Goal: Task Accomplishment & Management: Manage account settings

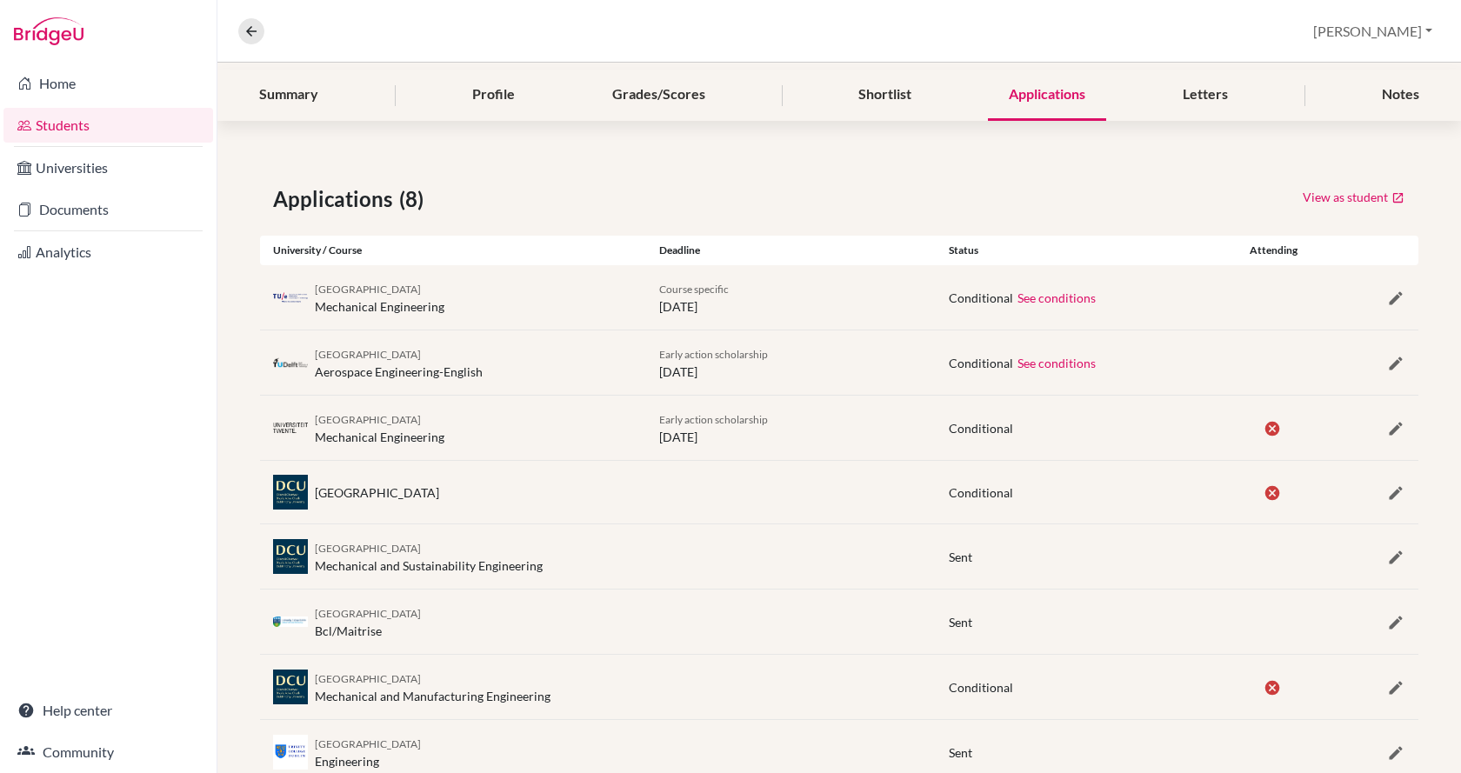
scroll to position [258, 0]
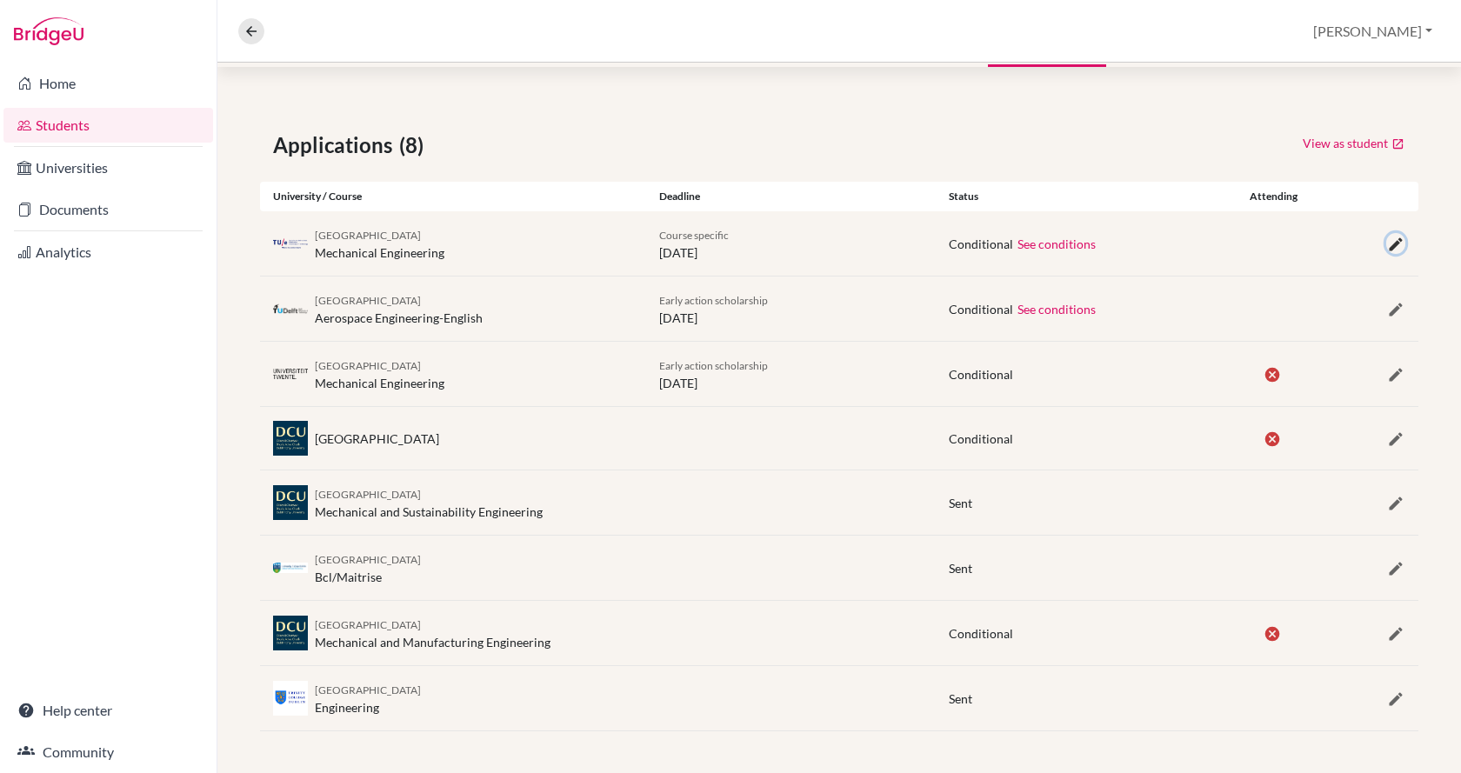
click at [1388, 251] on icon "button" at bounding box center [1396, 244] width 17 height 17
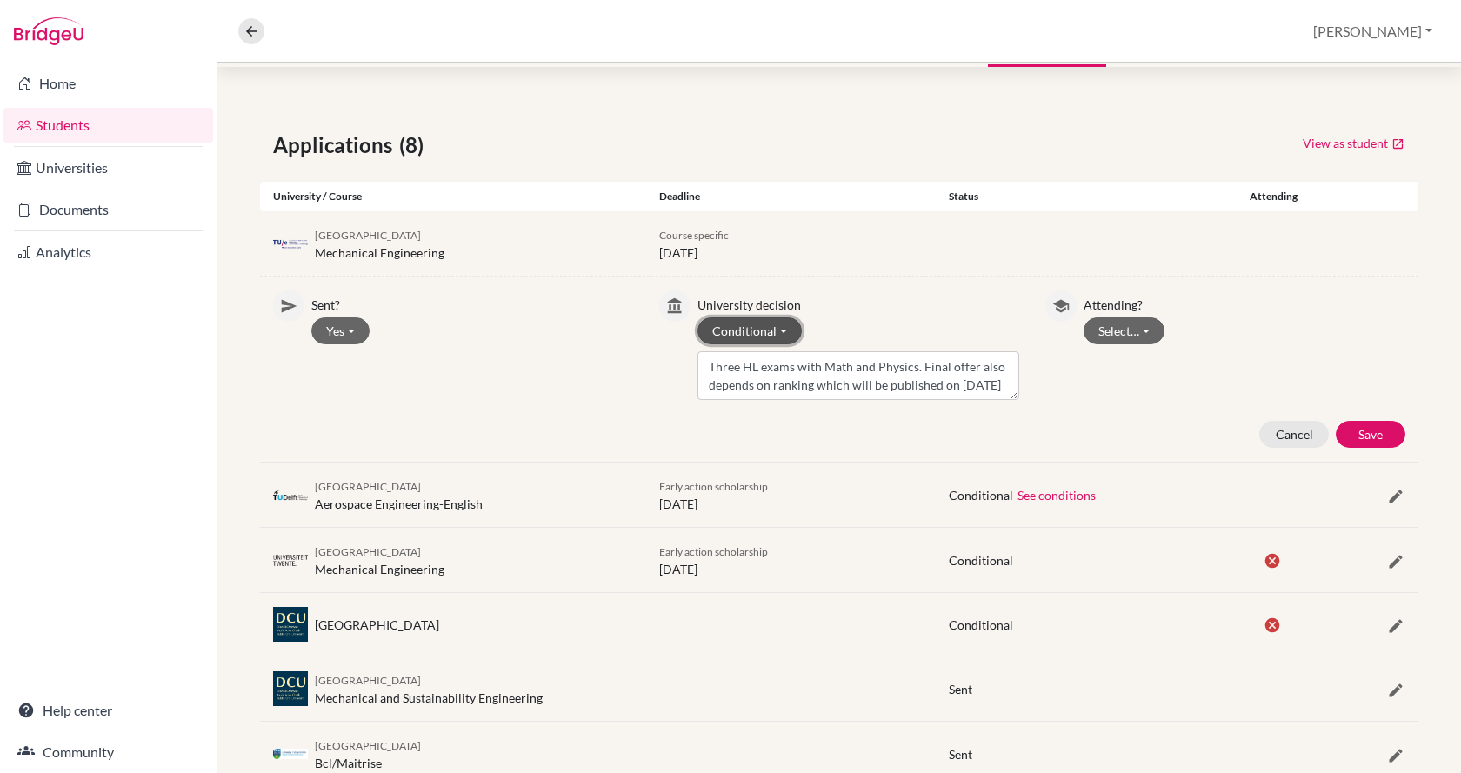
click at [737, 332] on button "Conditional" at bounding box center [750, 331] width 104 height 27
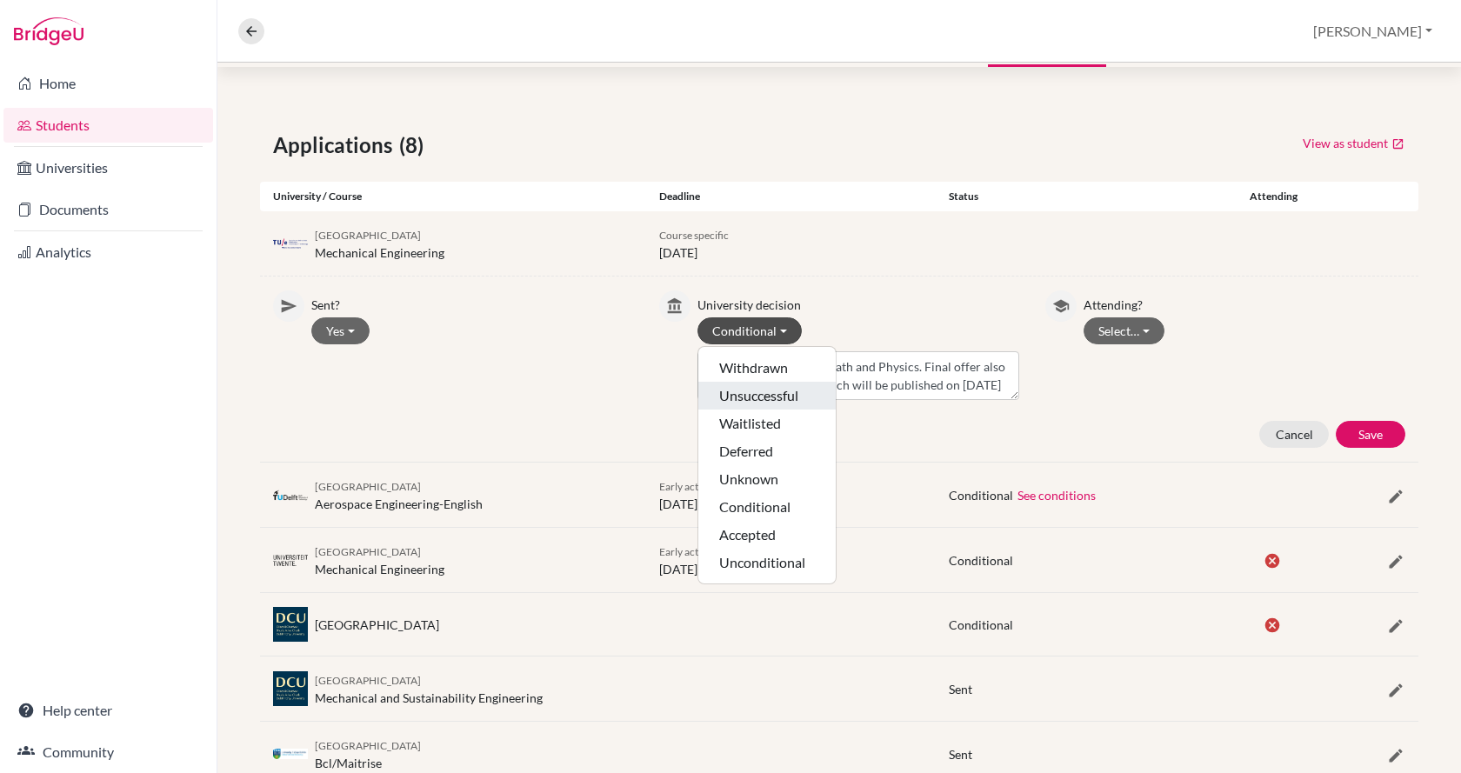
click at [760, 397] on button "Unsuccessful" at bounding box center [767, 396] width 137 height 28
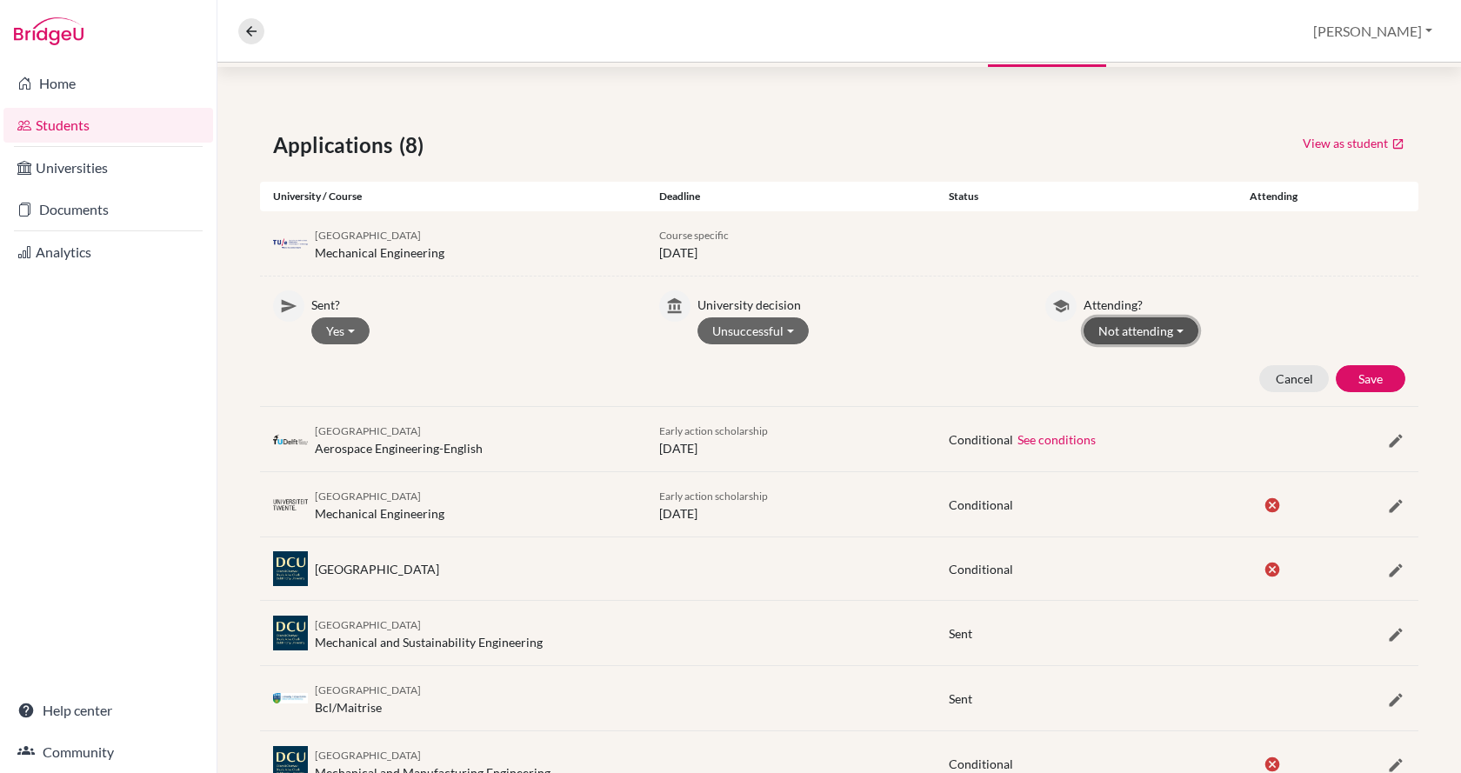
click at [1113, 332] on button "Not attending" at bounding box center [1141, 331] width 115 height 27
click at [898, 354] on div "Sent? Yes Yes No University decision Unsuccessful Withdrawn Unsuccessful Waitli…" at bounding box center [839, 342] width 1159 height 102
click at [1351, 370] on button "Save" at bounding box center [1371, 378] width 70 height 27
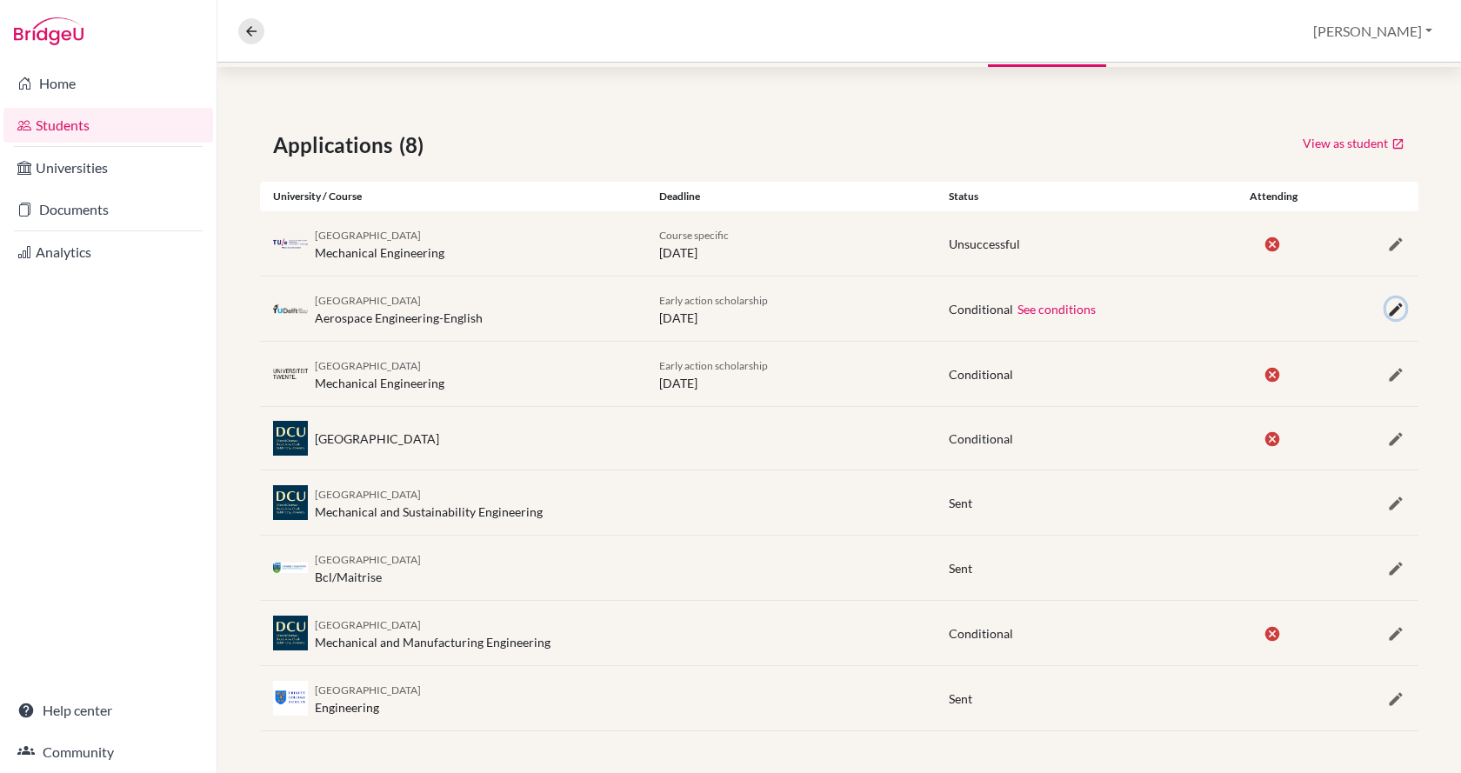
click at [1388, 311] on icon "button" at bounding box center [1396, 309] width 17 height 17
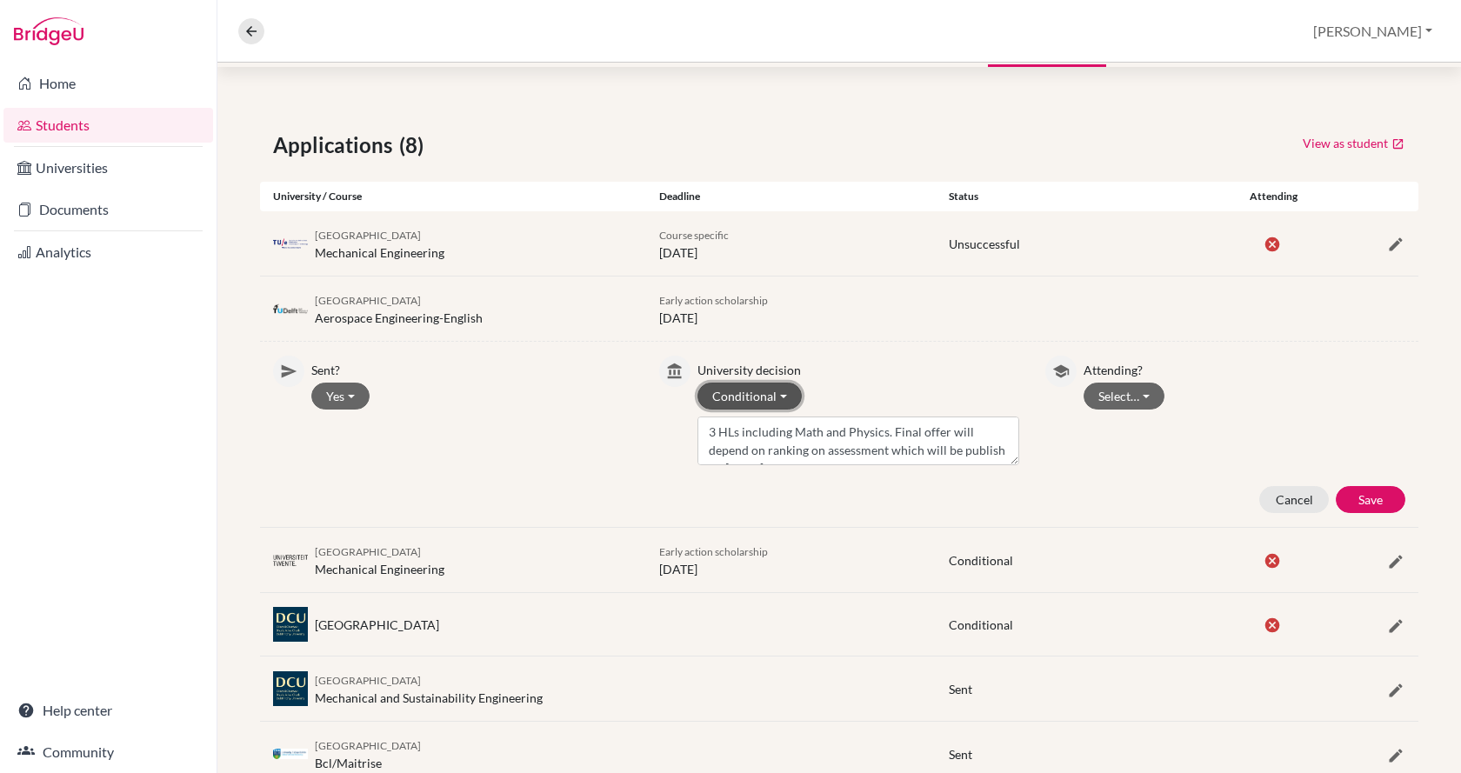
click at [773, 390] on button "Conditional" at bounding box center [750, 396] width 104 height 27
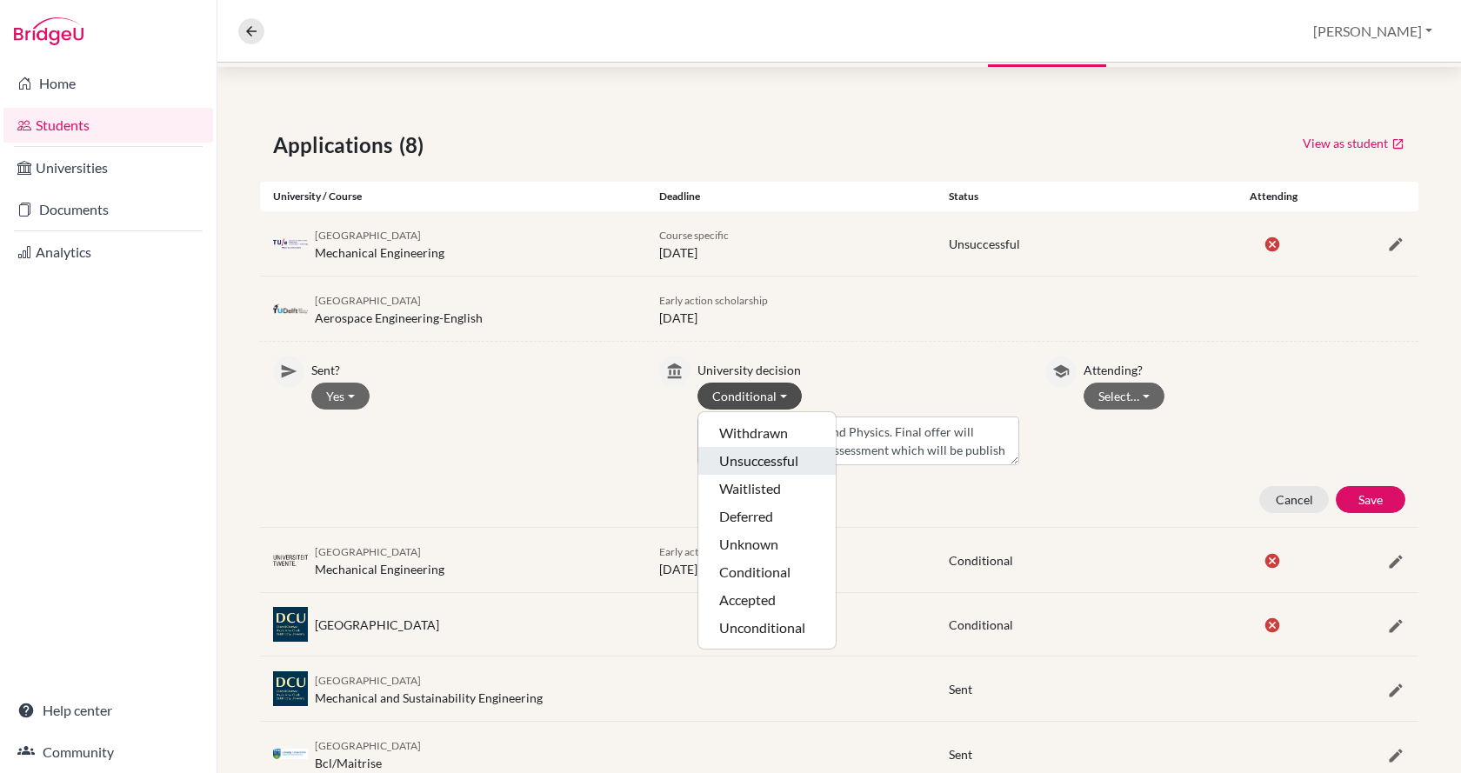
click at [769, 462] on button "Unsuccessful" at bounding box center [767, 461] width 137 height 28
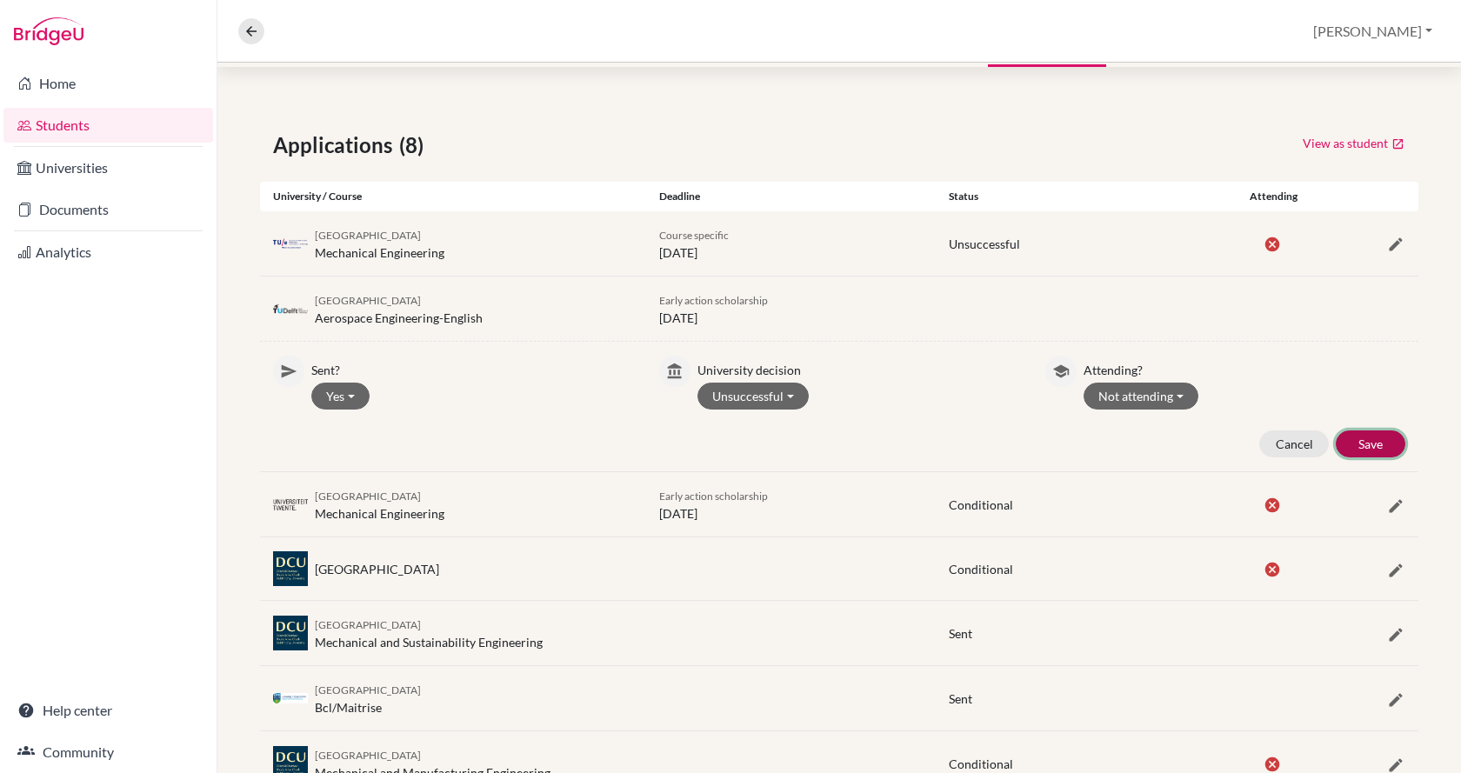
click at [1360, 441] on button "Save" at bounding box center [1371, 444] width 70 height 27
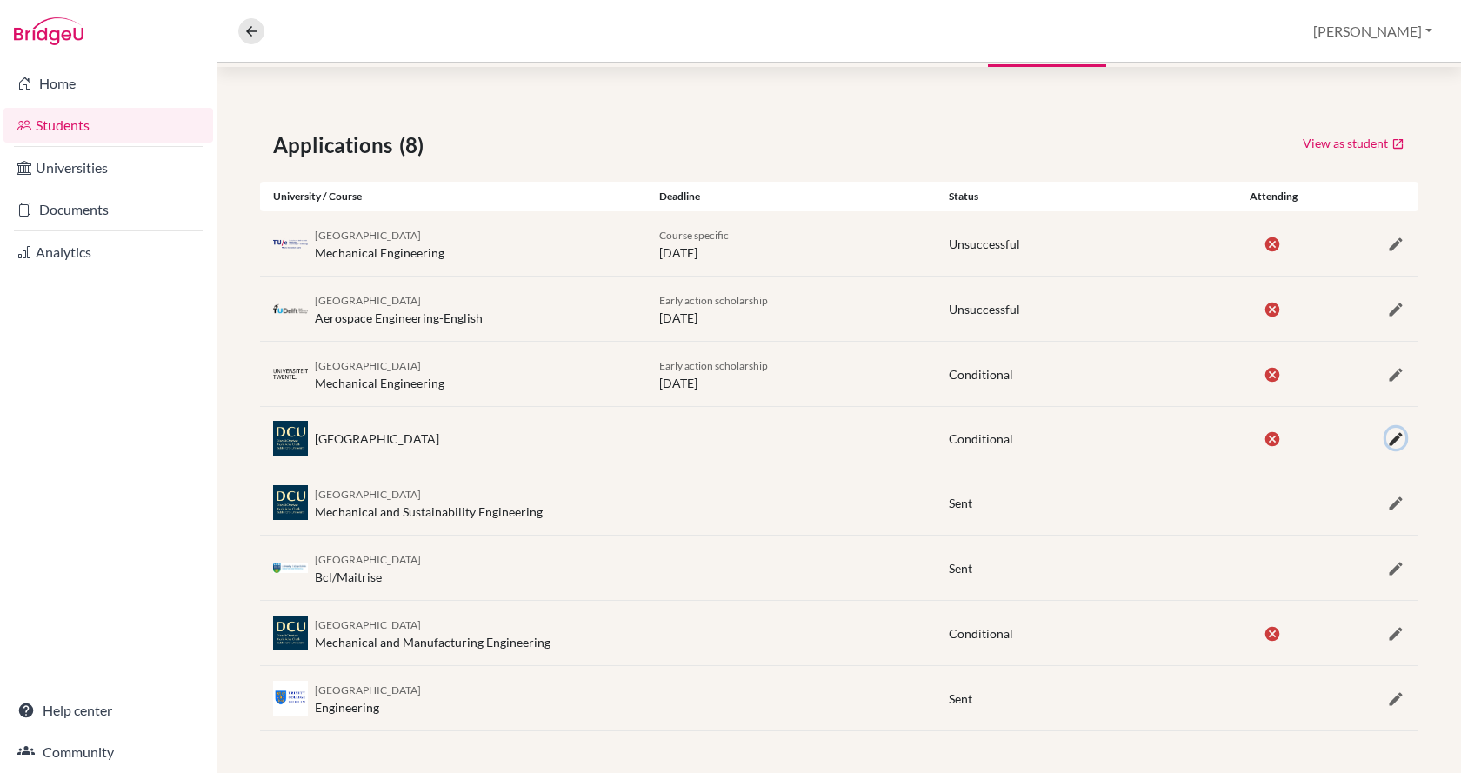
click at [1389, 442] on icon "button" at bounding box center [1396, 439] width 17 height 17
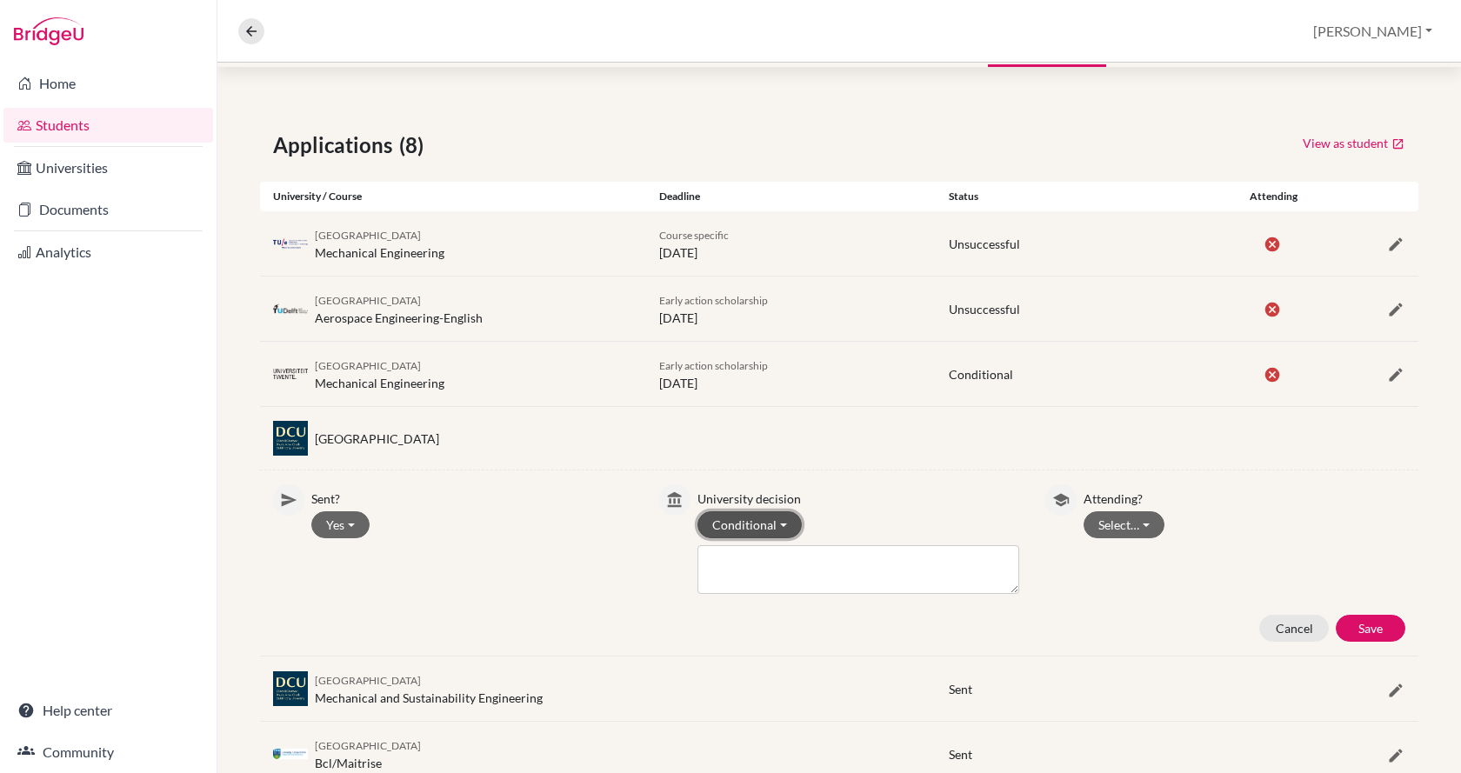
click at [781, 522] on button "Conditional" at bounding box center [750, 525] width 104 height 27
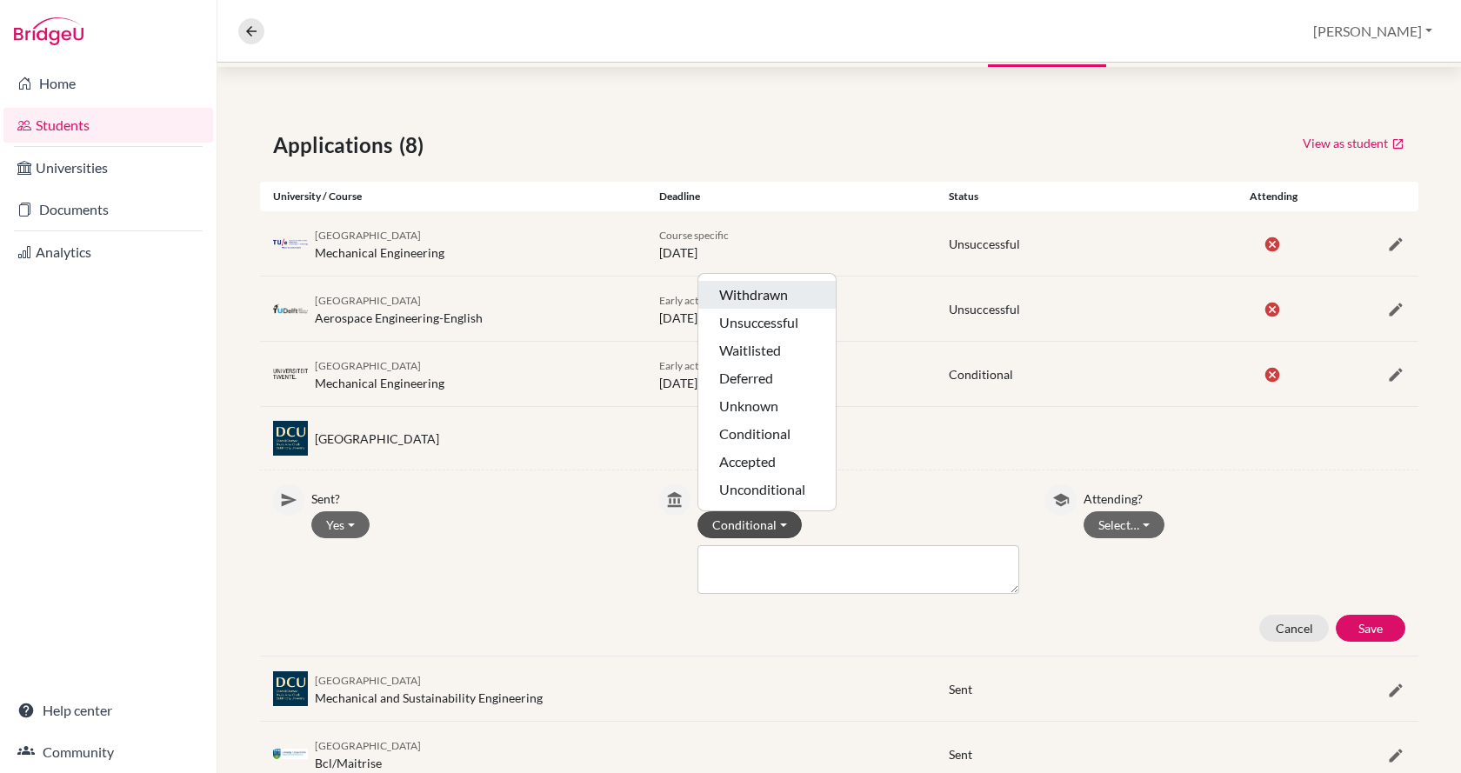
click at [762, 298] on button "Withdrawn" at bounding box center [767, 295] width 137 height 28
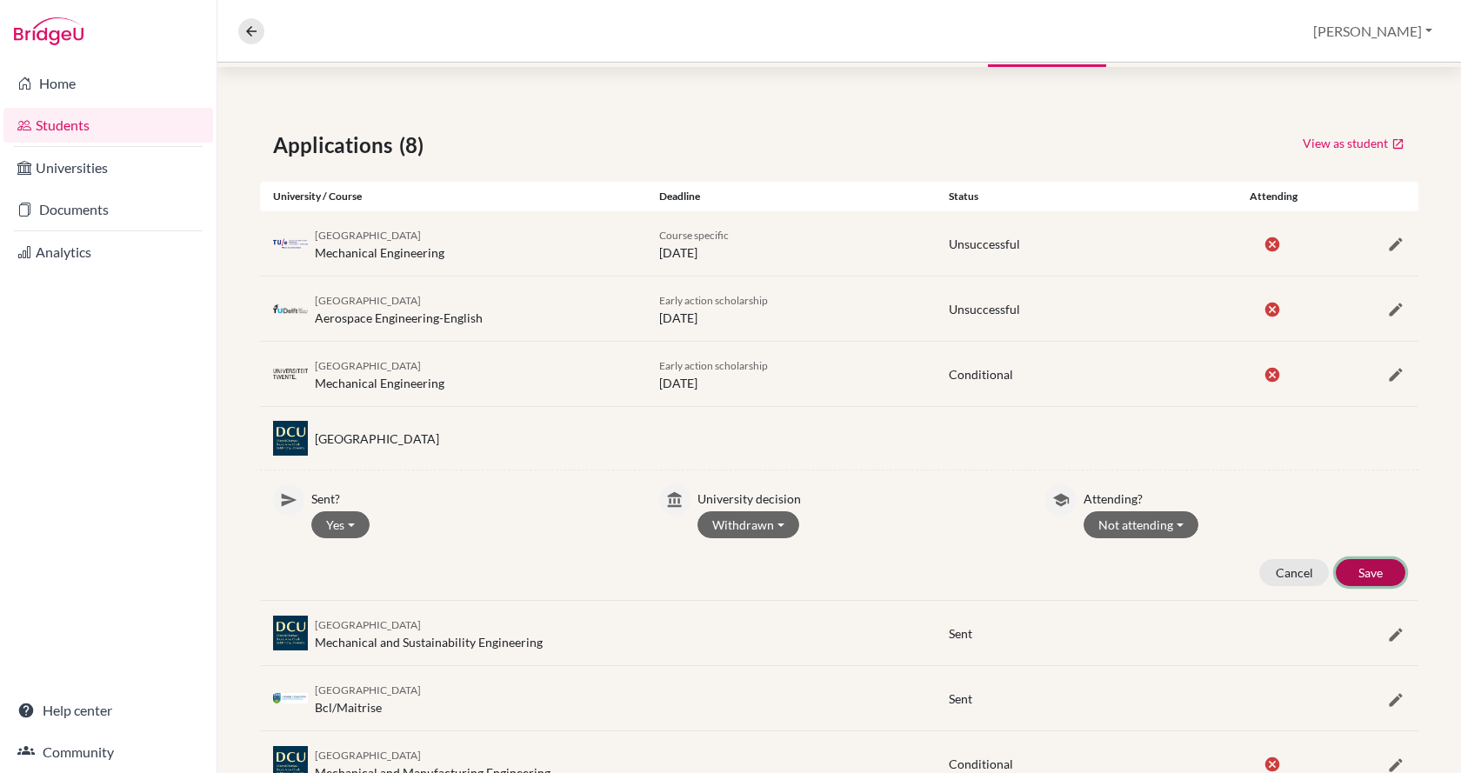
click at [1349, 567] on button "Save" at bounding box center [1371, 572] width 70 height 27
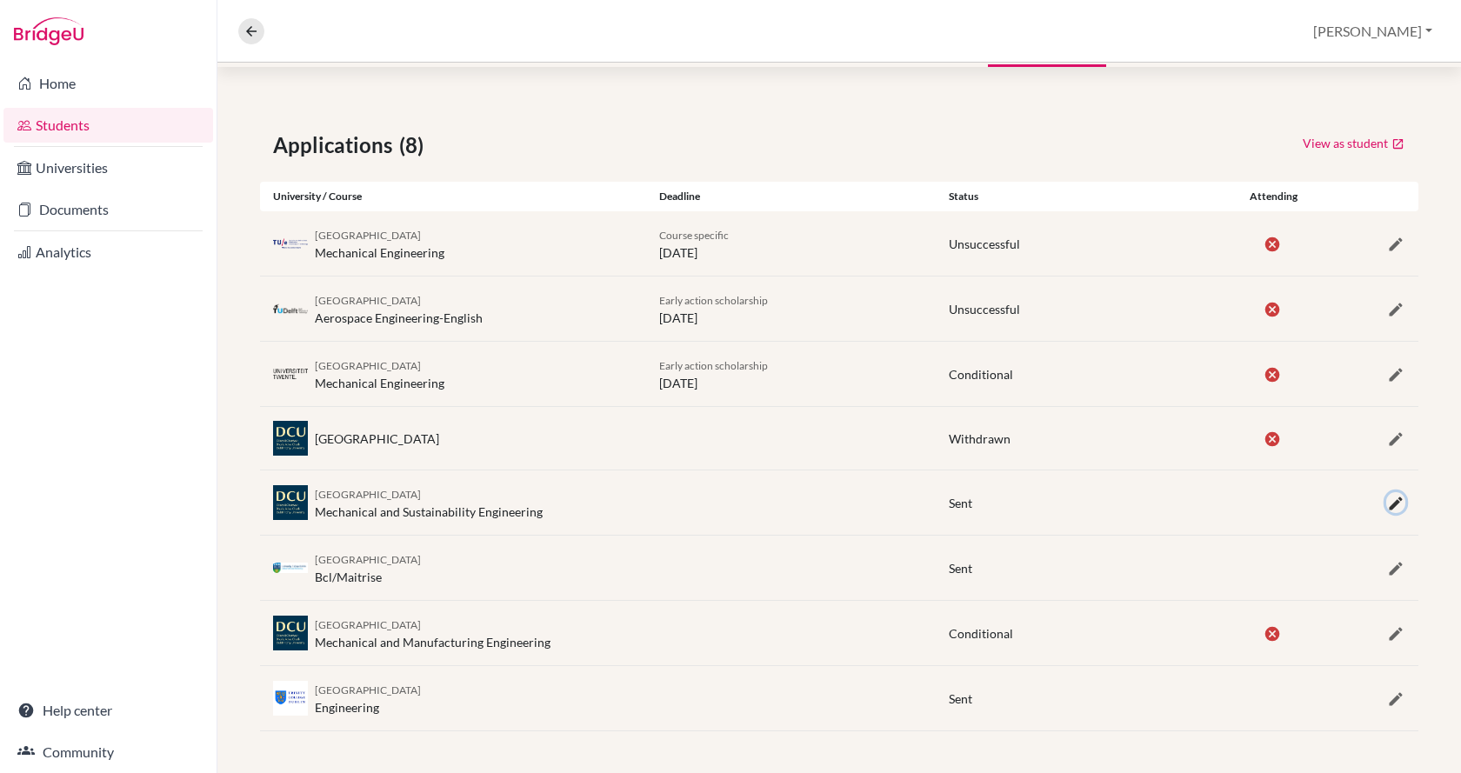
click at [1388, 508] on icon "button" at bounding box center [1396, 503] width 17 height 17
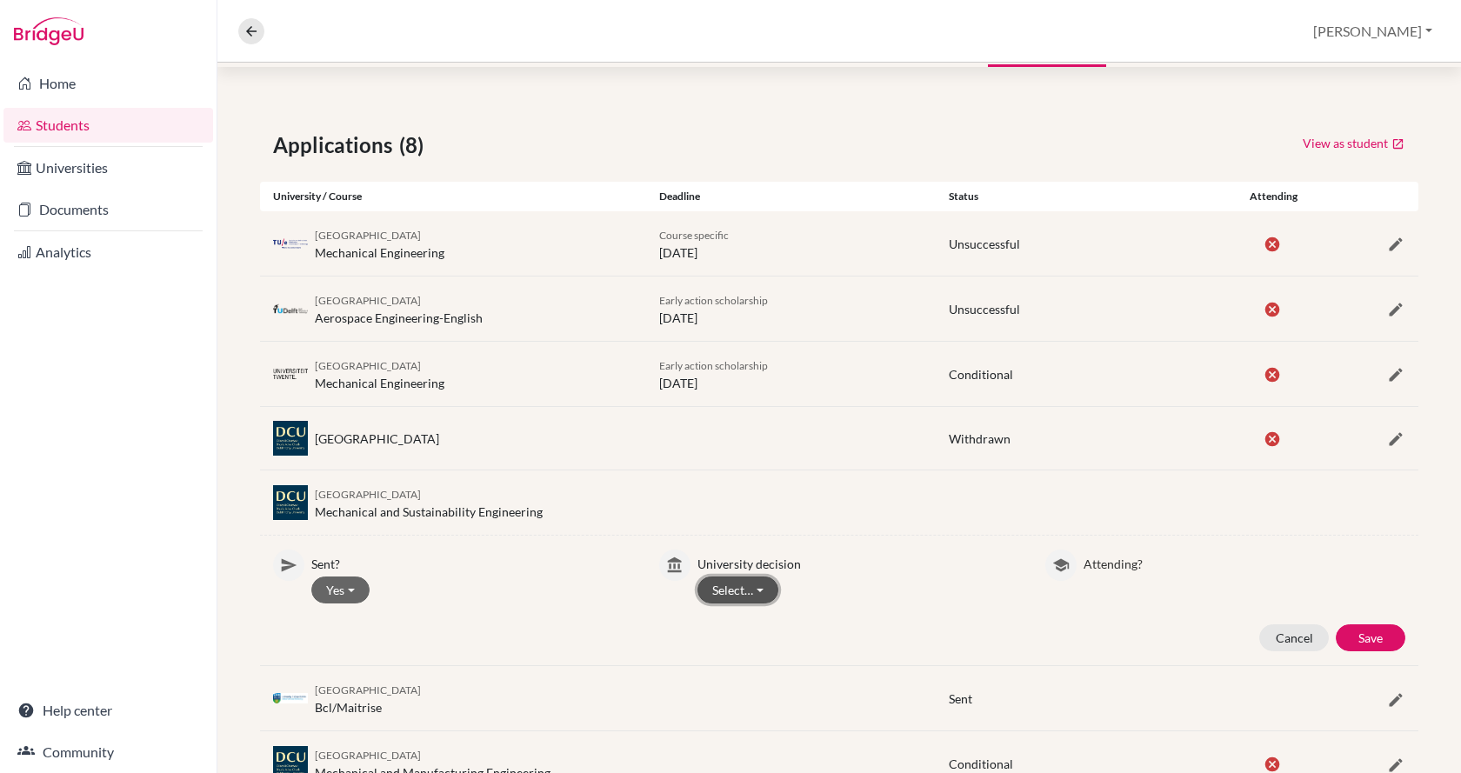
click at [739, 587] on button "Select…" at bounding box center [738, 590] width 81 height 27
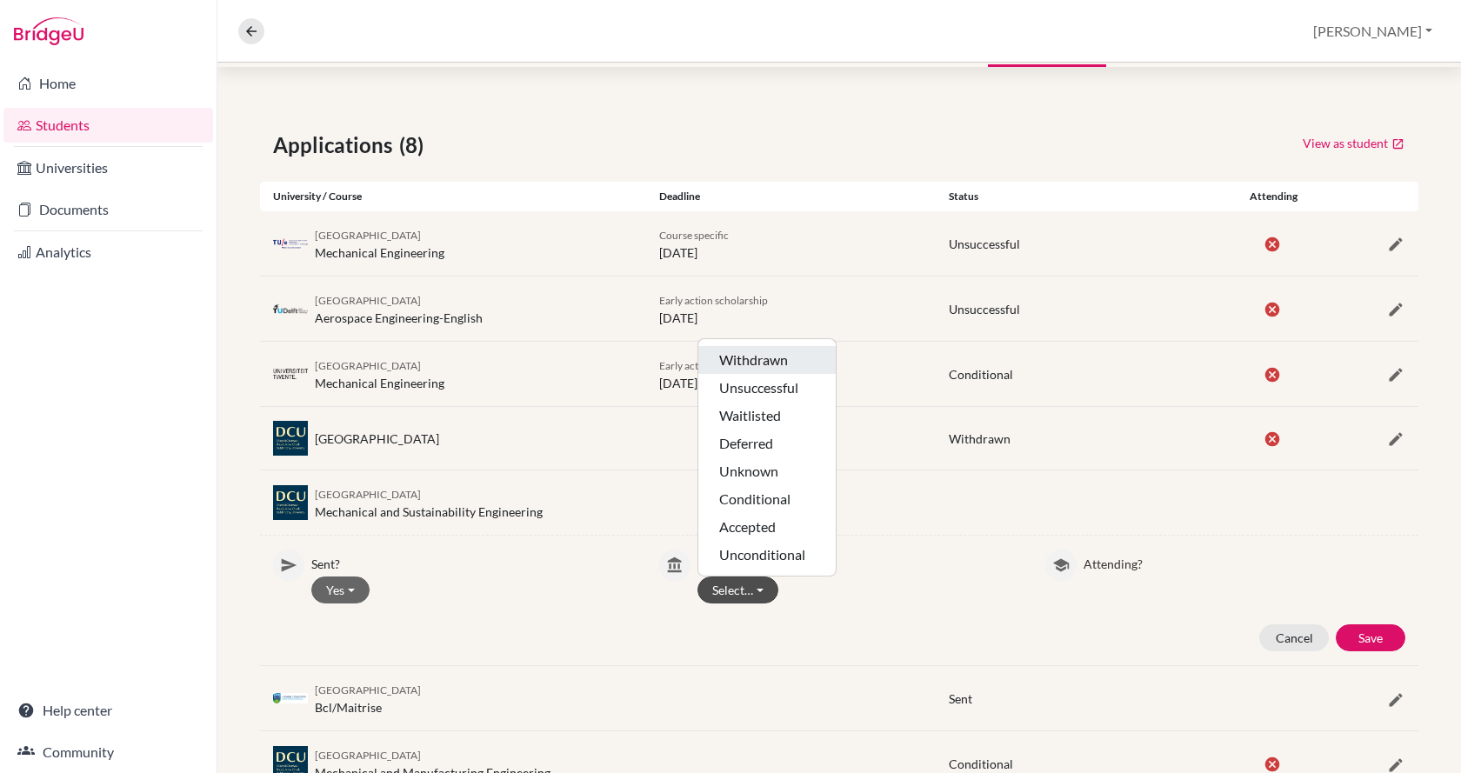
click at [759, 362] on button "Withdrawn" at bounding box center [767, 360] width 137 height 28
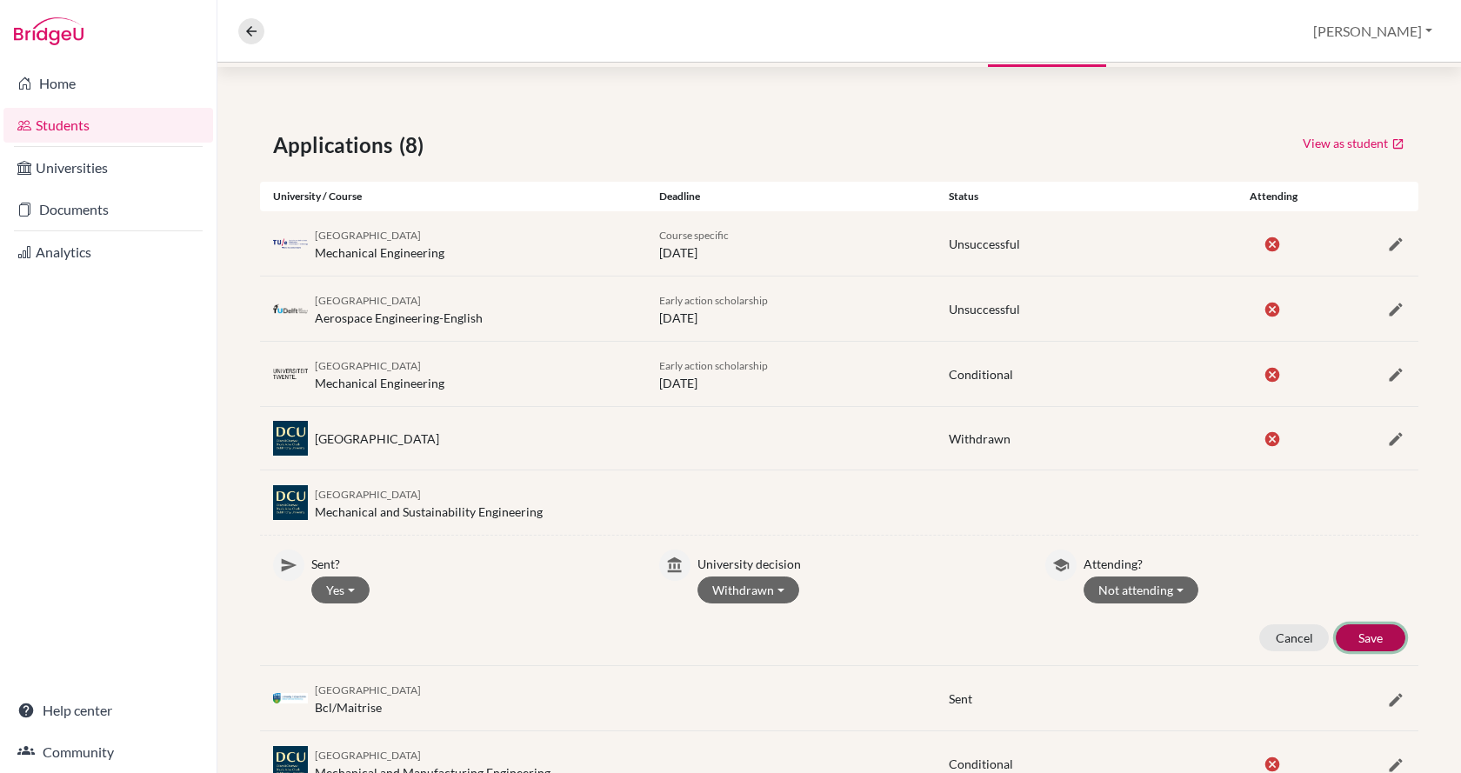
click at [1385, 639] on button "Save" at bounding box center [1371, 638] width 70 height 27
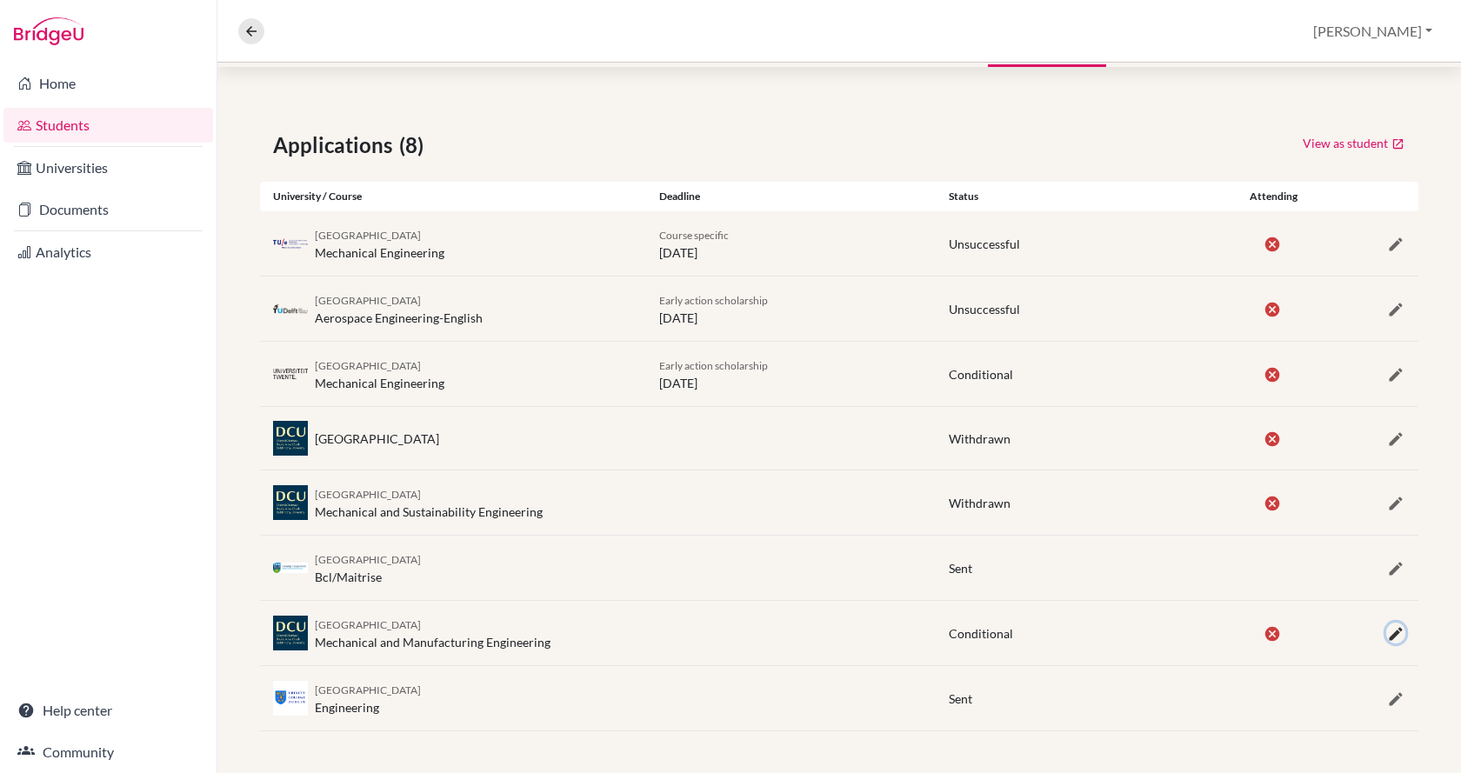
click at [1388, 639] on icon "button" at bounding box center [1396, 633] width 17 height 17
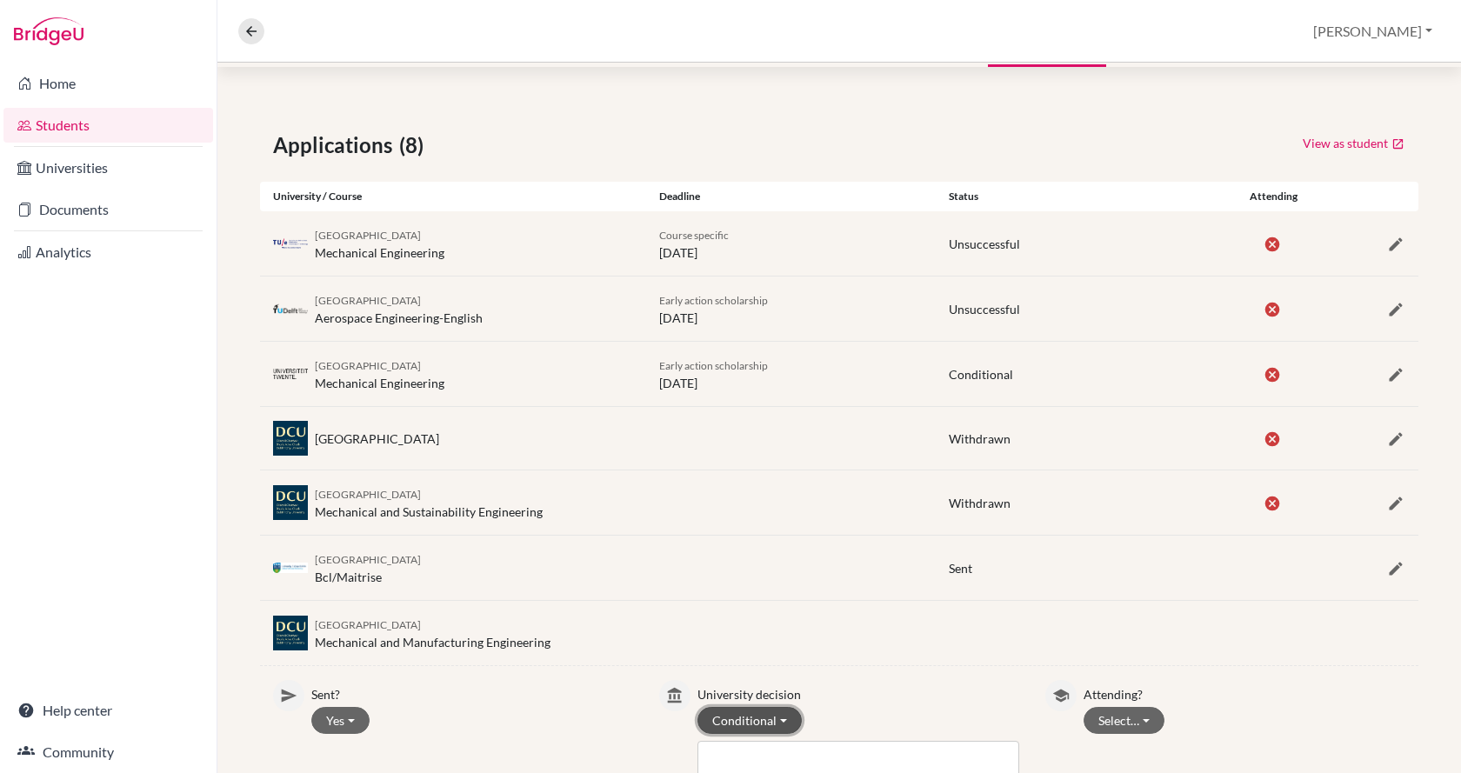
click at [761, 724] on button "Conditional" at bounding box center [750, 720] width 104 height 27
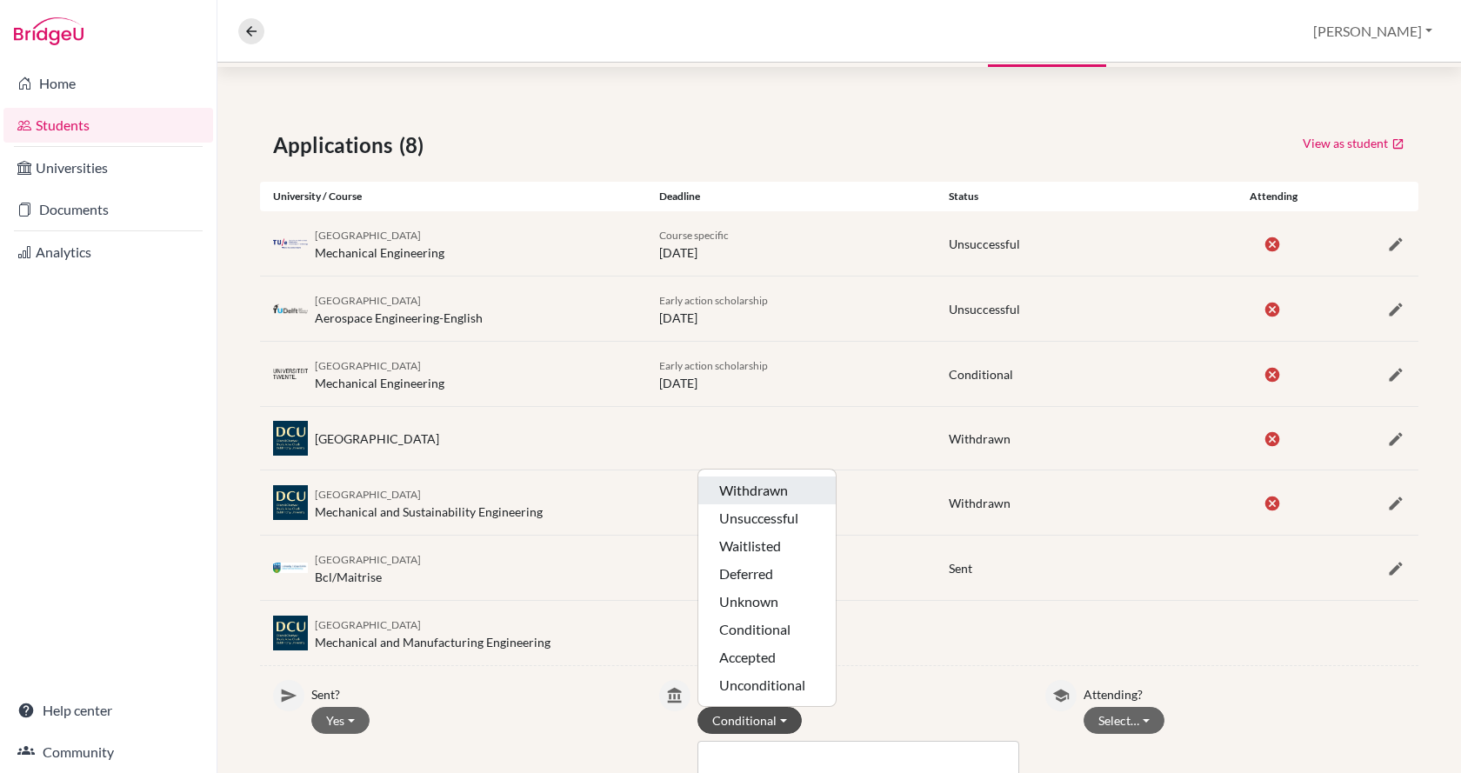
click at [774, 492] on button "Withdrawn" at bounding box center [767, 491] width 137 height 28
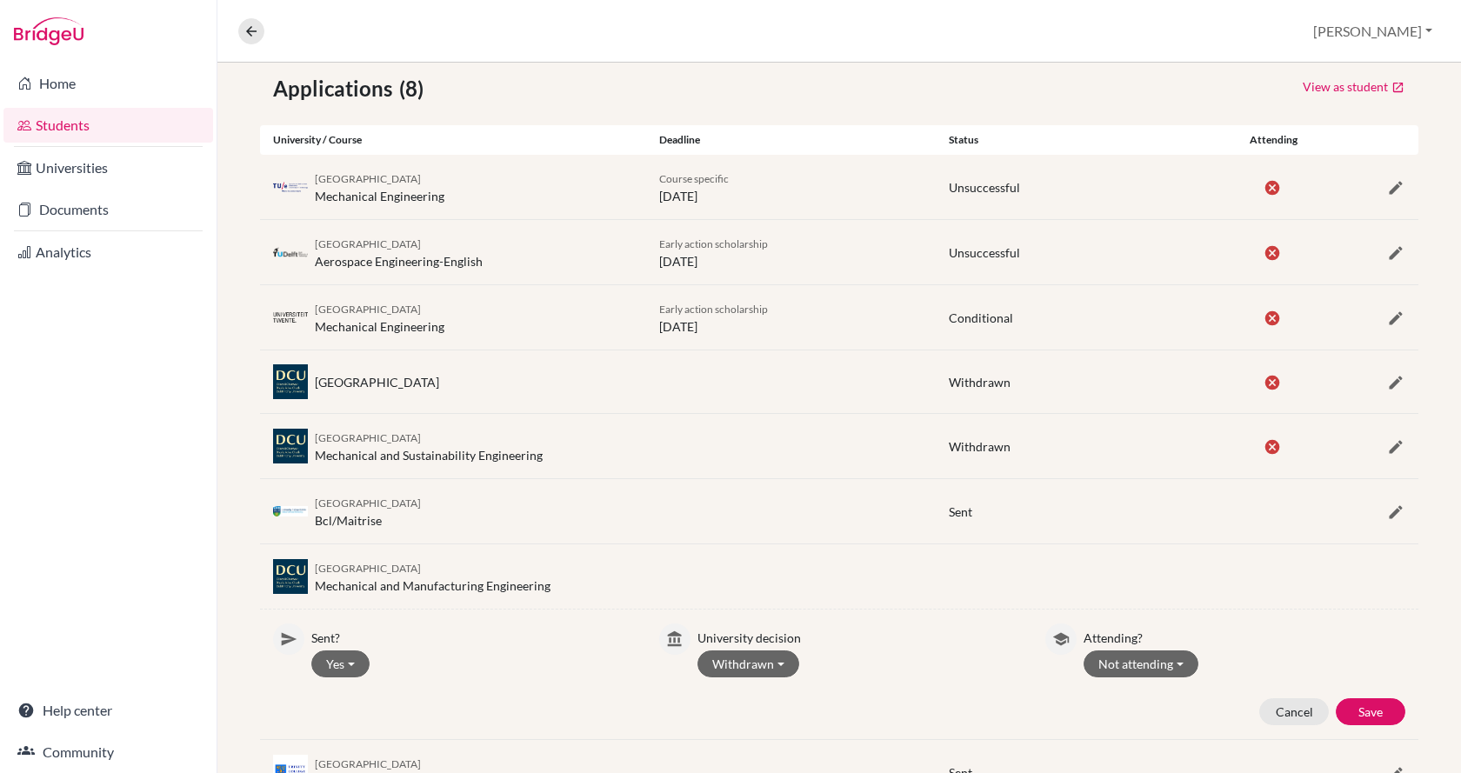
scroll to position [389, 0]
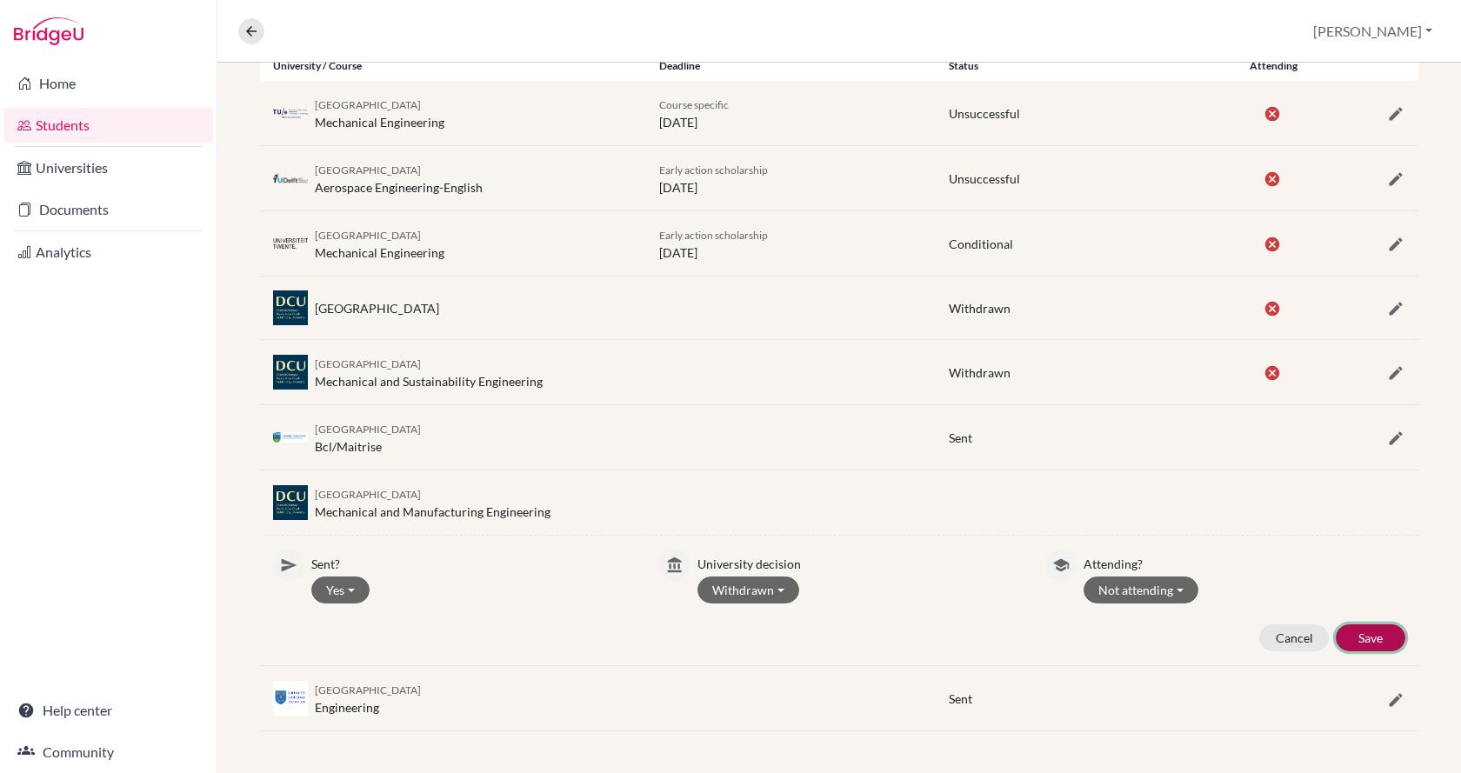
click at [1368, 632] on button "Save" at bounding box center [1371, 638] width 70 height 27
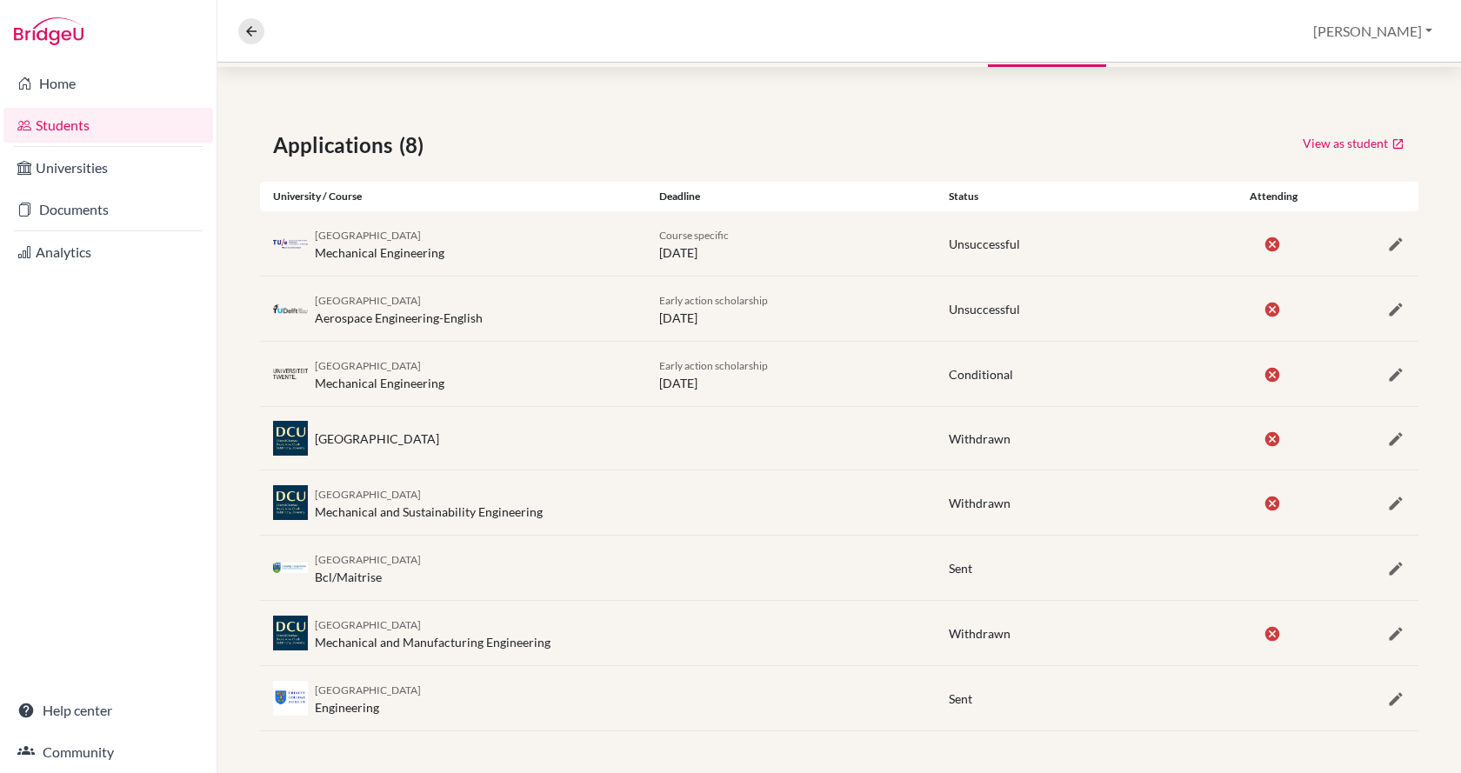
scroll to position [258, 0]
click at [1388, 701] on icon "button" at bounding box center [1396, 699] width 17 height 17
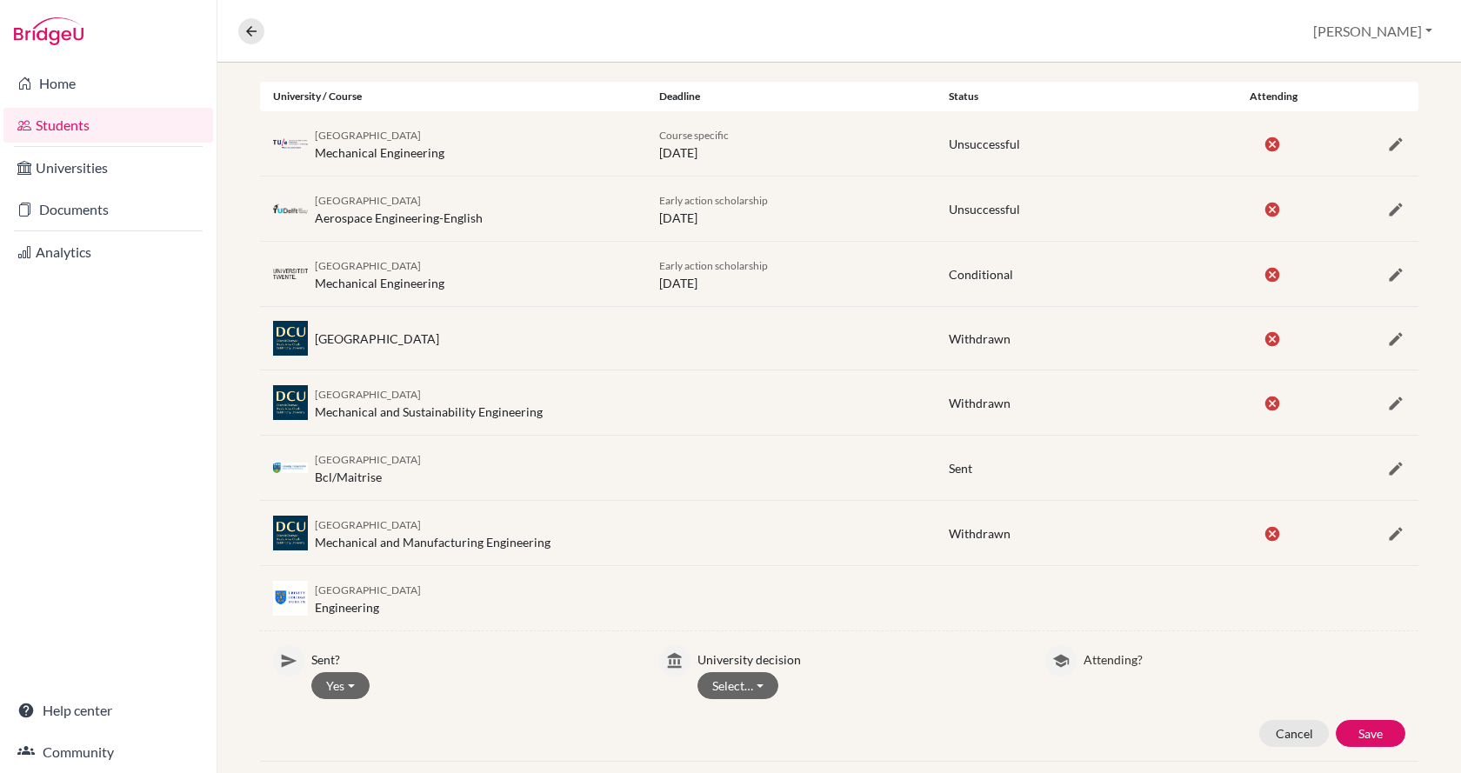
scroll to position [389, 0]
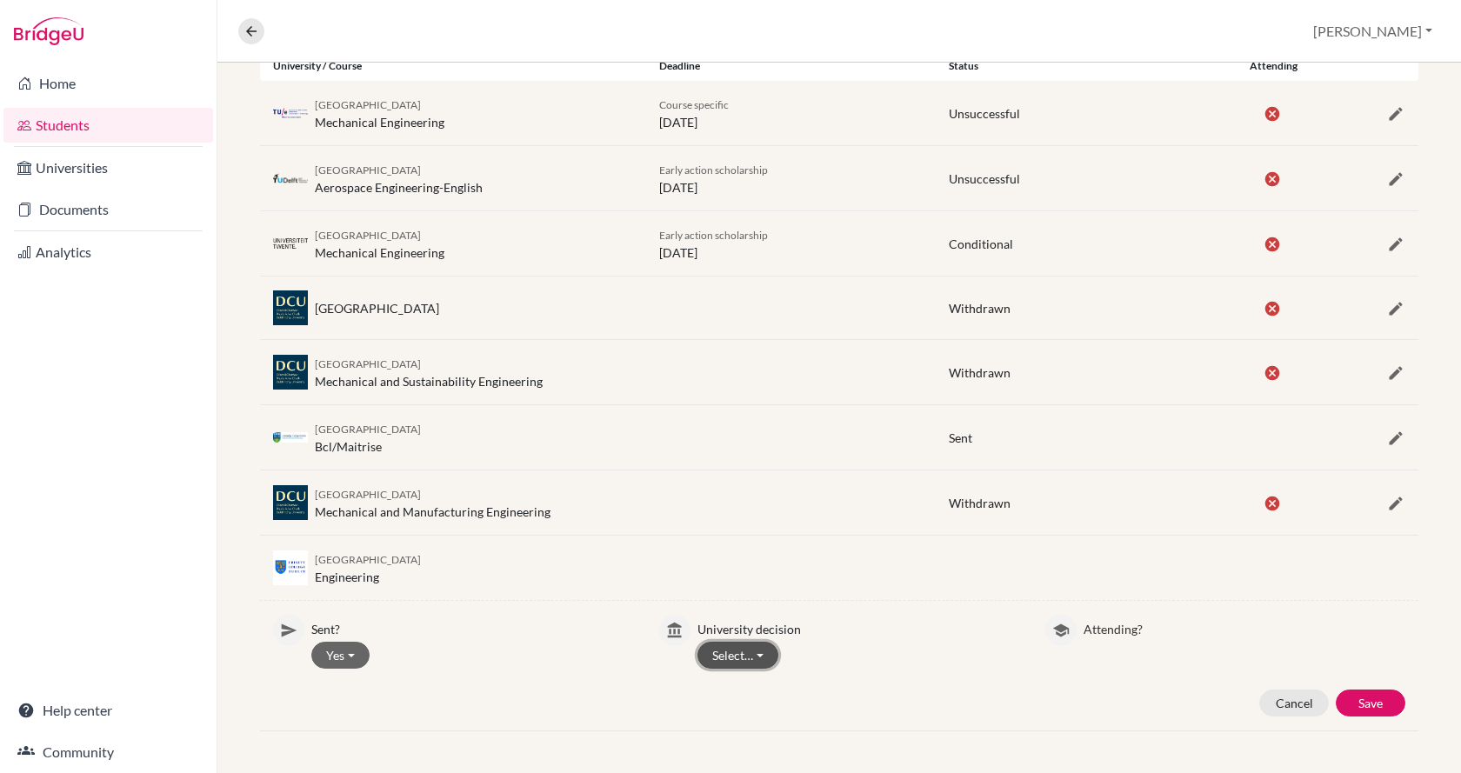
click at [738, 650] on button "Select…" at bounding box center [738, 655] width 81 height 27
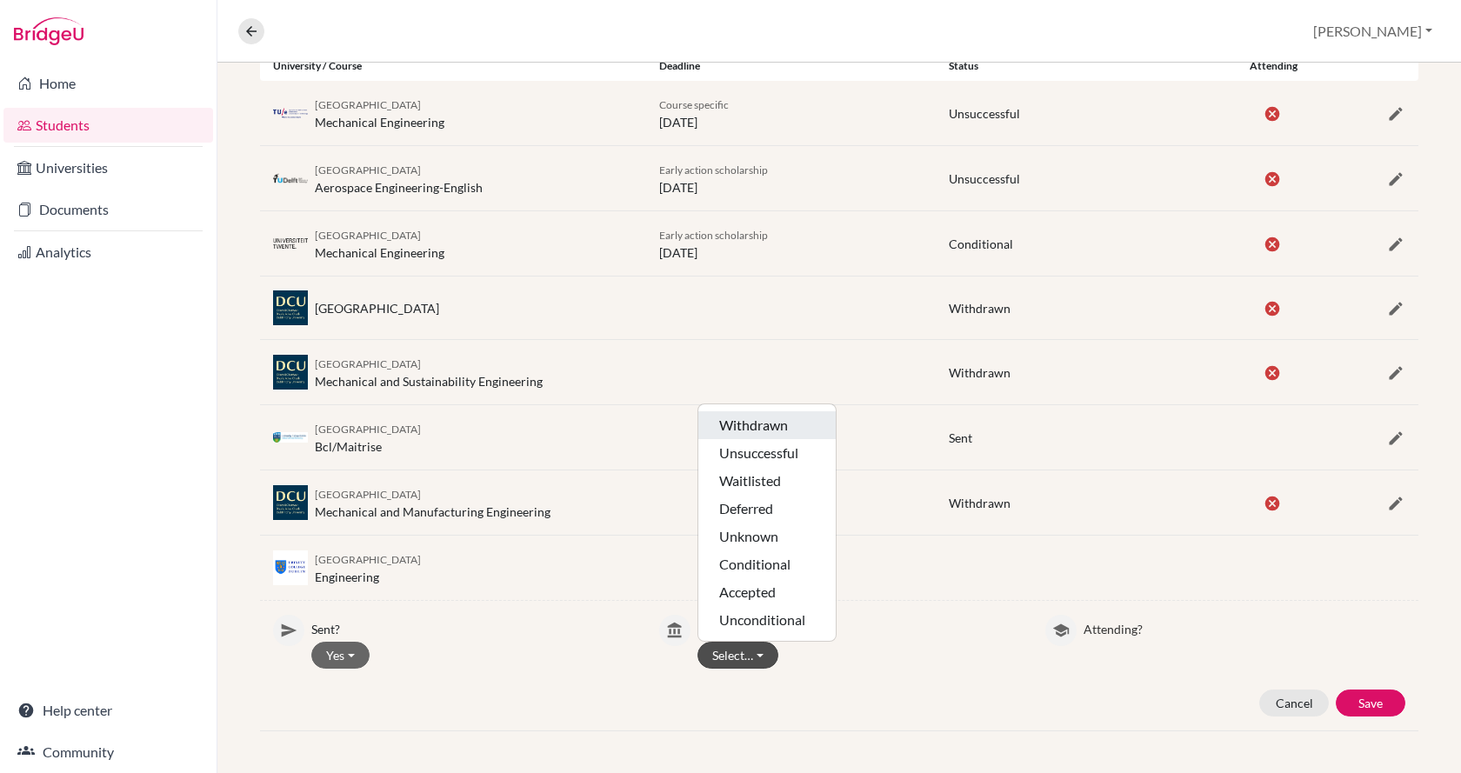
click at [748, 421] on button "Withdrawn" at bounding box center [767, 425] width 137 height 28
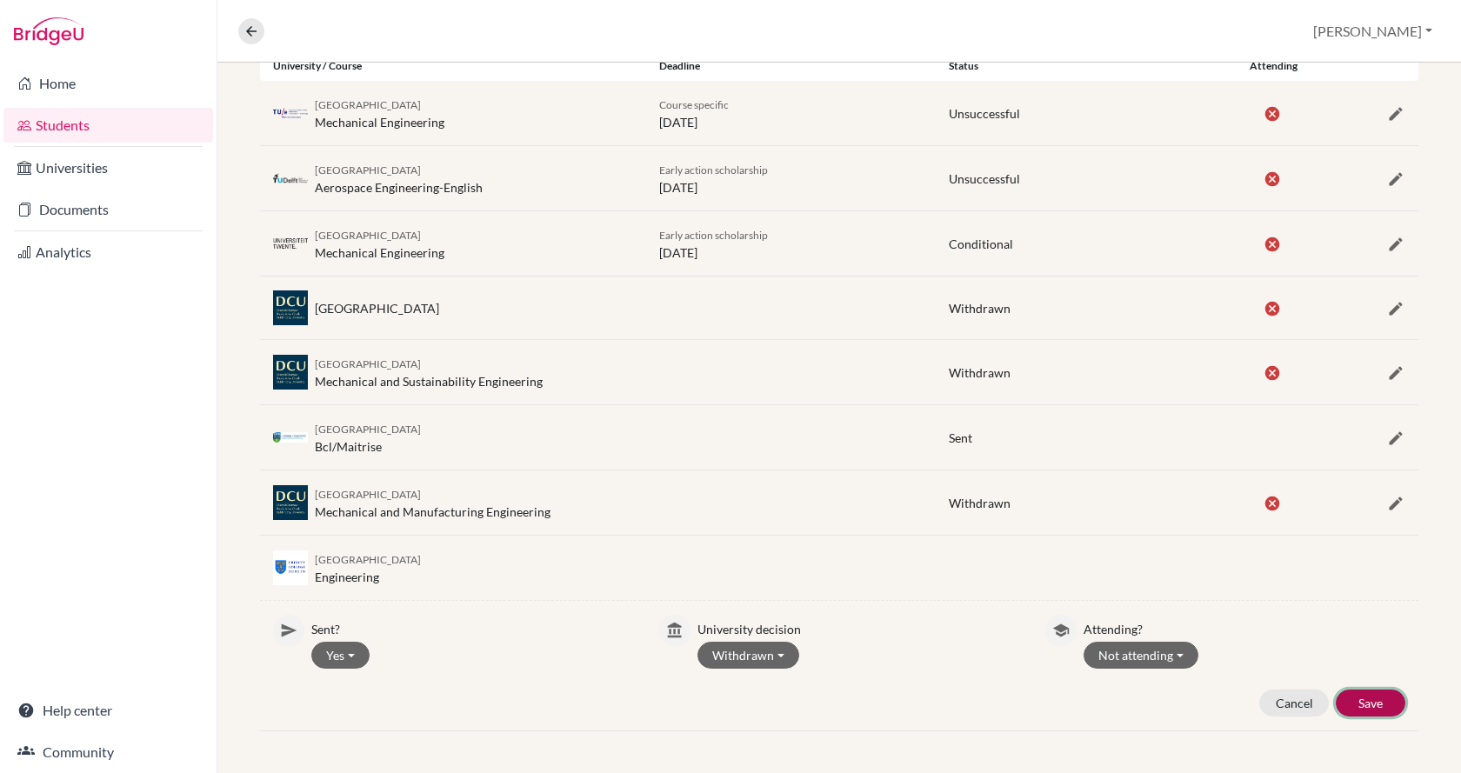
click at [1364, 701] on button "Save" at bounding box center [1371, 703] width 70 height 27
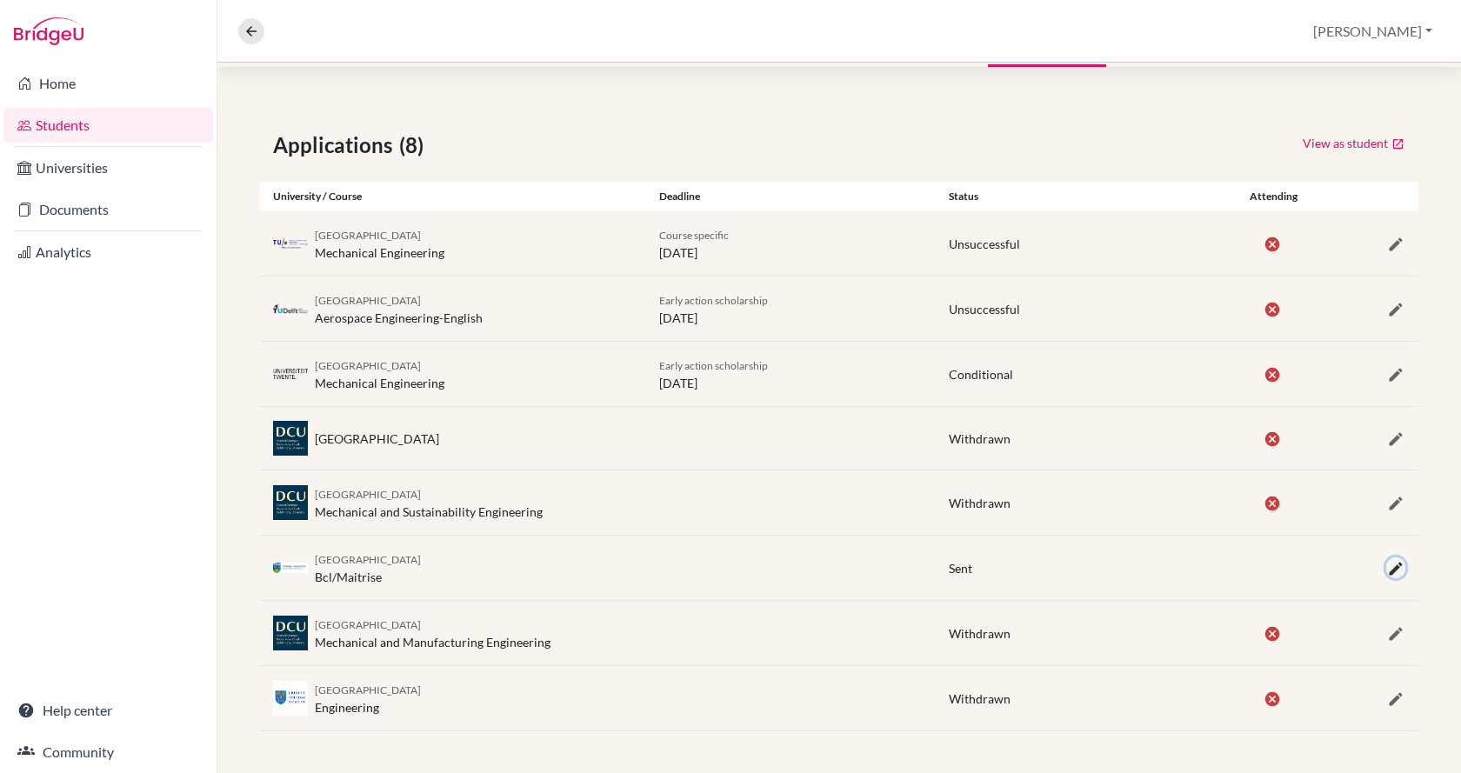
click at [1388, 570] on icon "button" at bounding box center [1396, 568] width 17 height 17
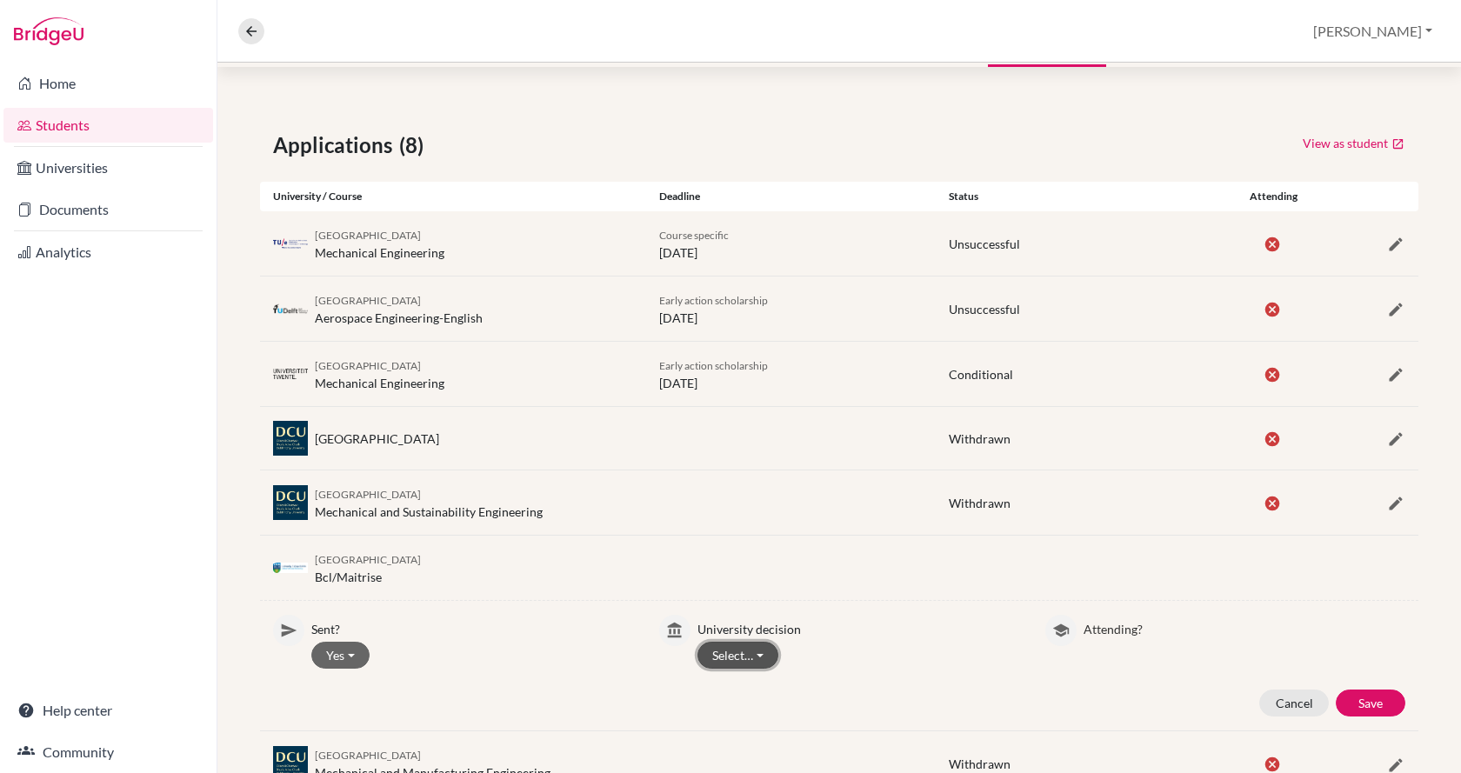
click at [759, 652] on button "Select…" at bounding box center [738, 655] width 81 height 27
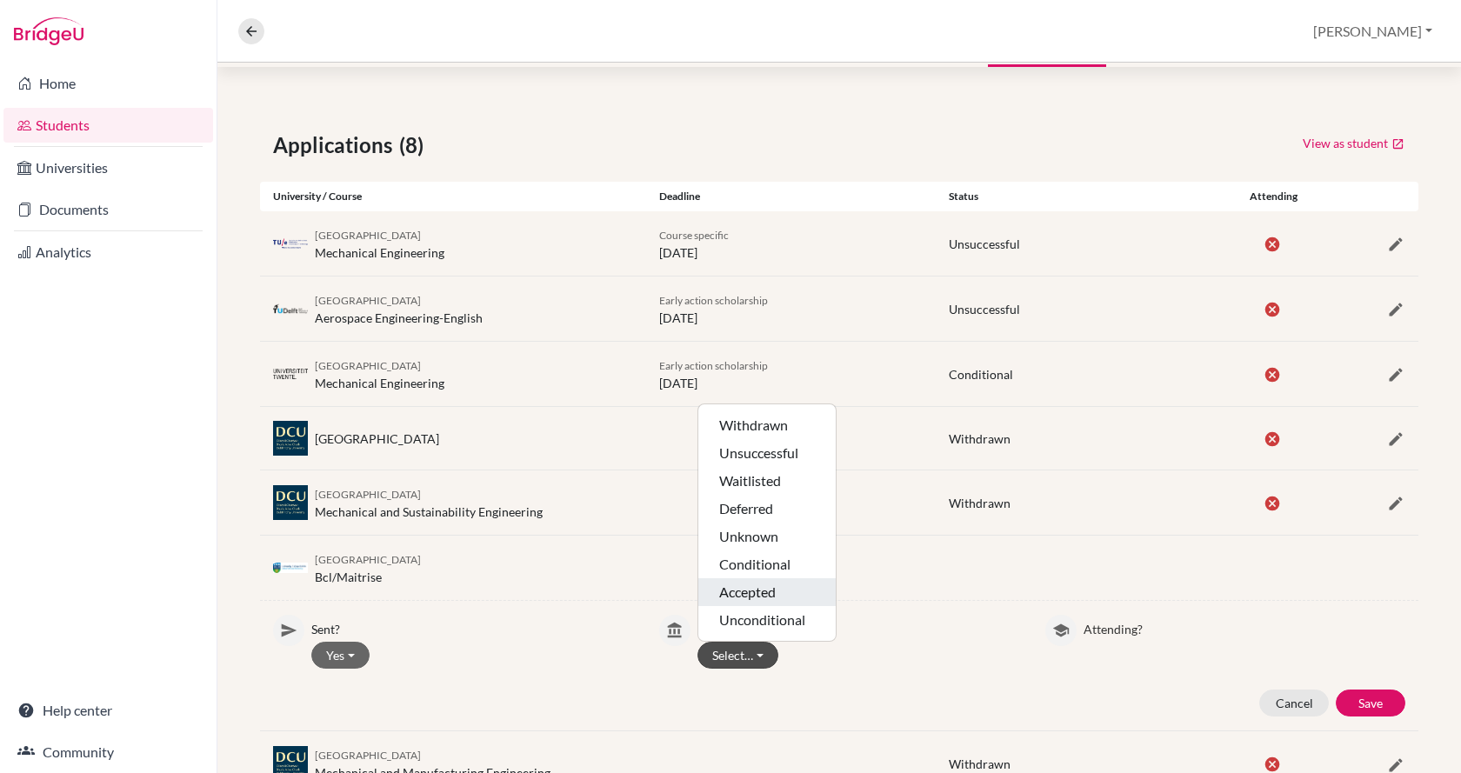
click at [773, 592] on button "Accepted" at bounding box center [767, 593] width 137 height 28
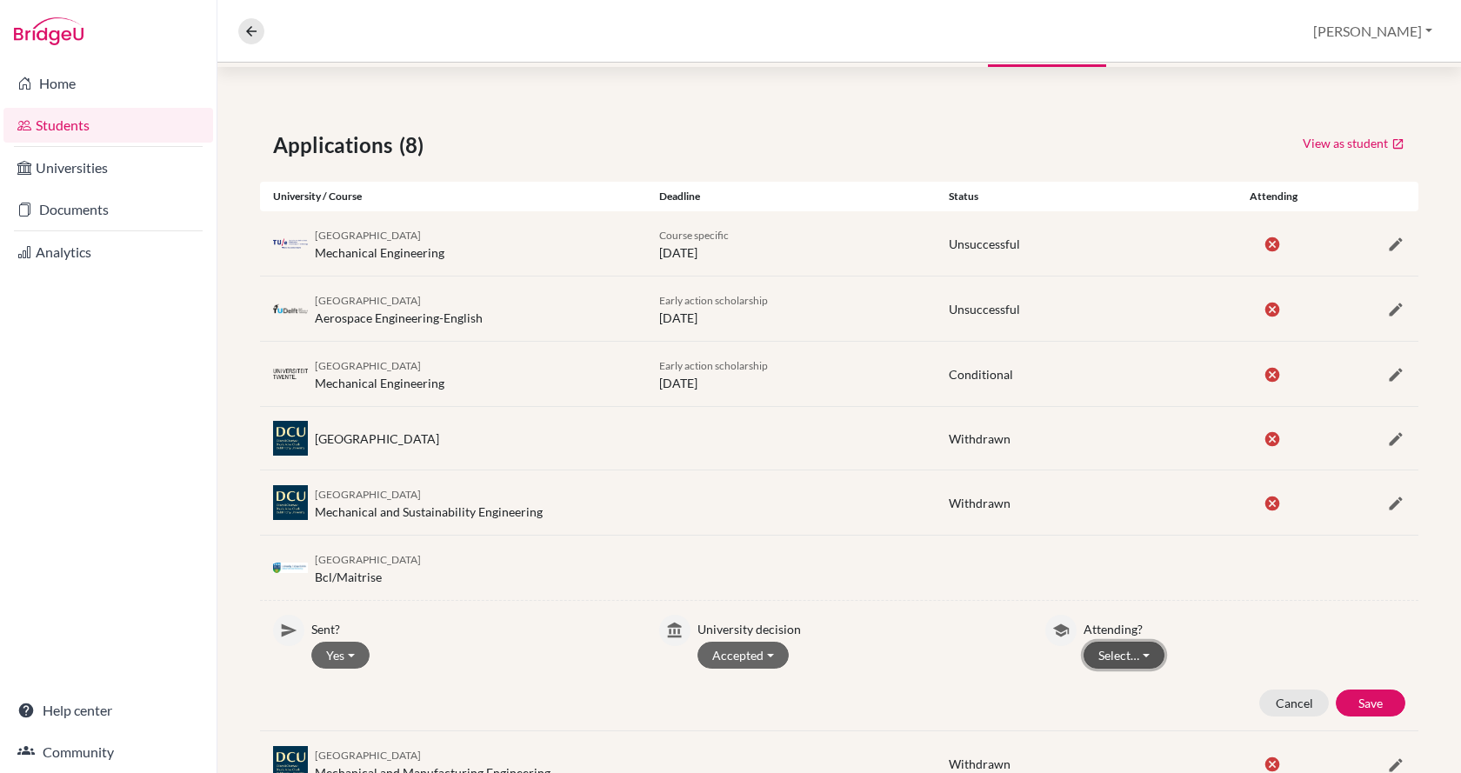
click at [1112, 654] on button "Select…" at bounding box center [1124, 655] width 81 height 27
click at [1134, 732] on button "Not attending" at bounding box center [1153, 720] width 137 height 28
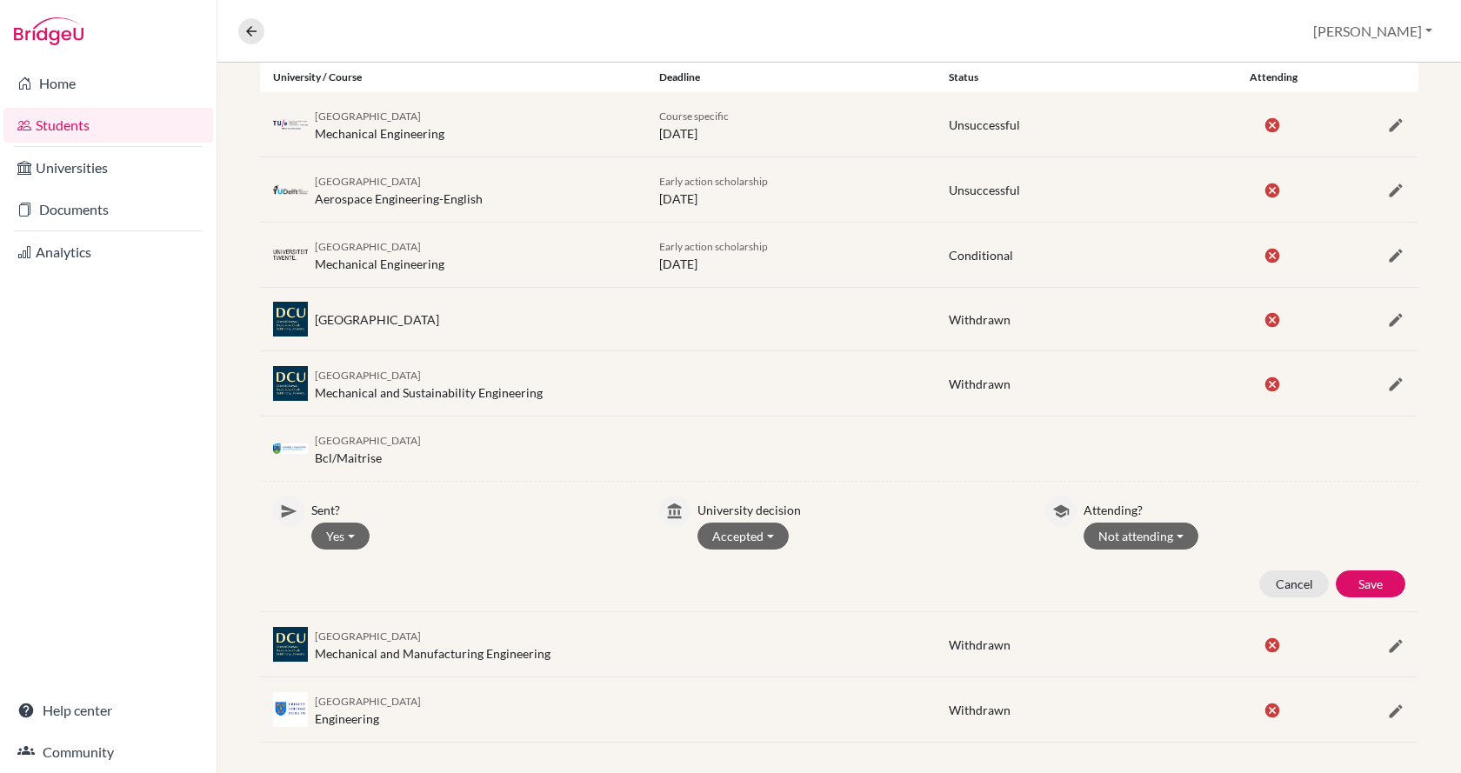
scroll to position [389, 0]
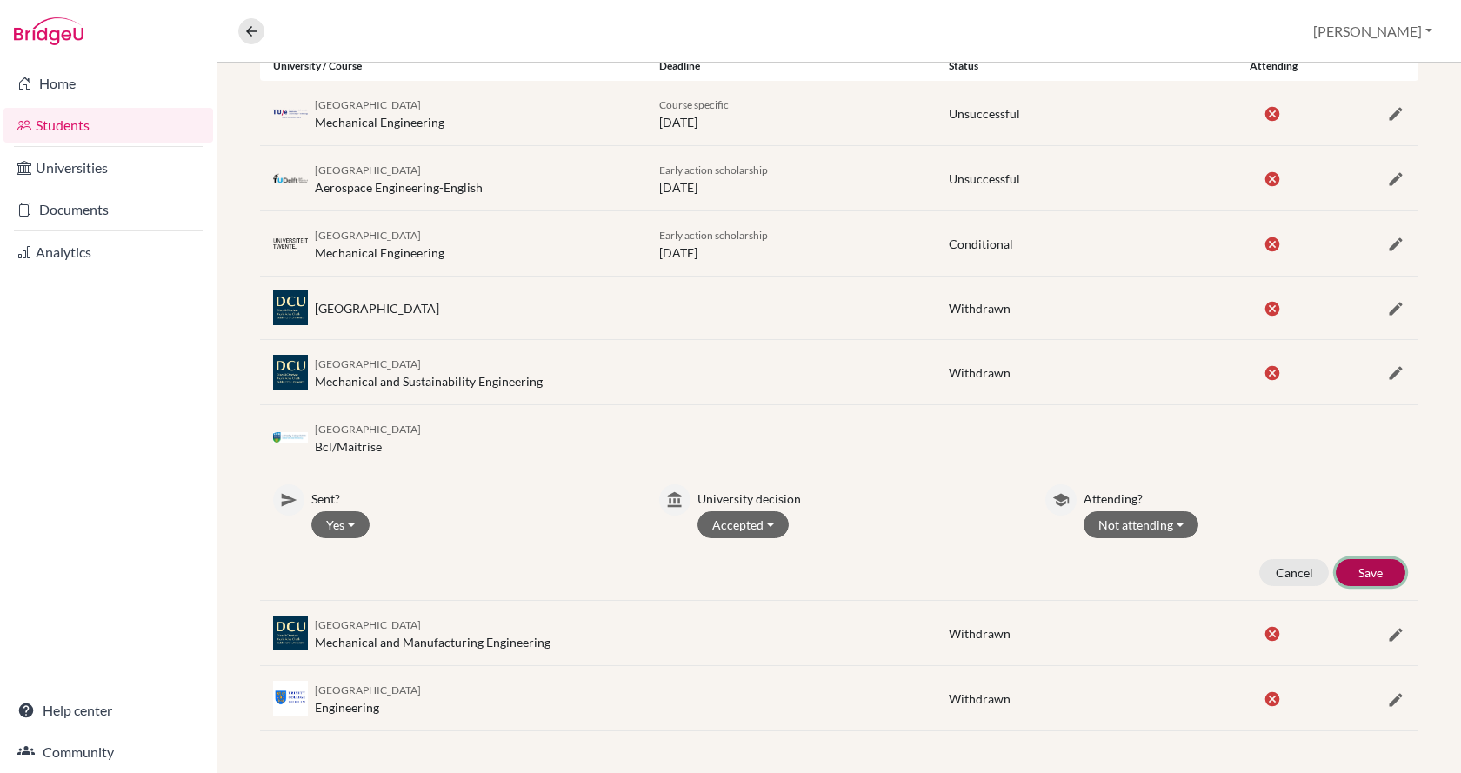
click at [1371, 571] on button "Save" at bounding box center [1371, 572] width 70 height 27
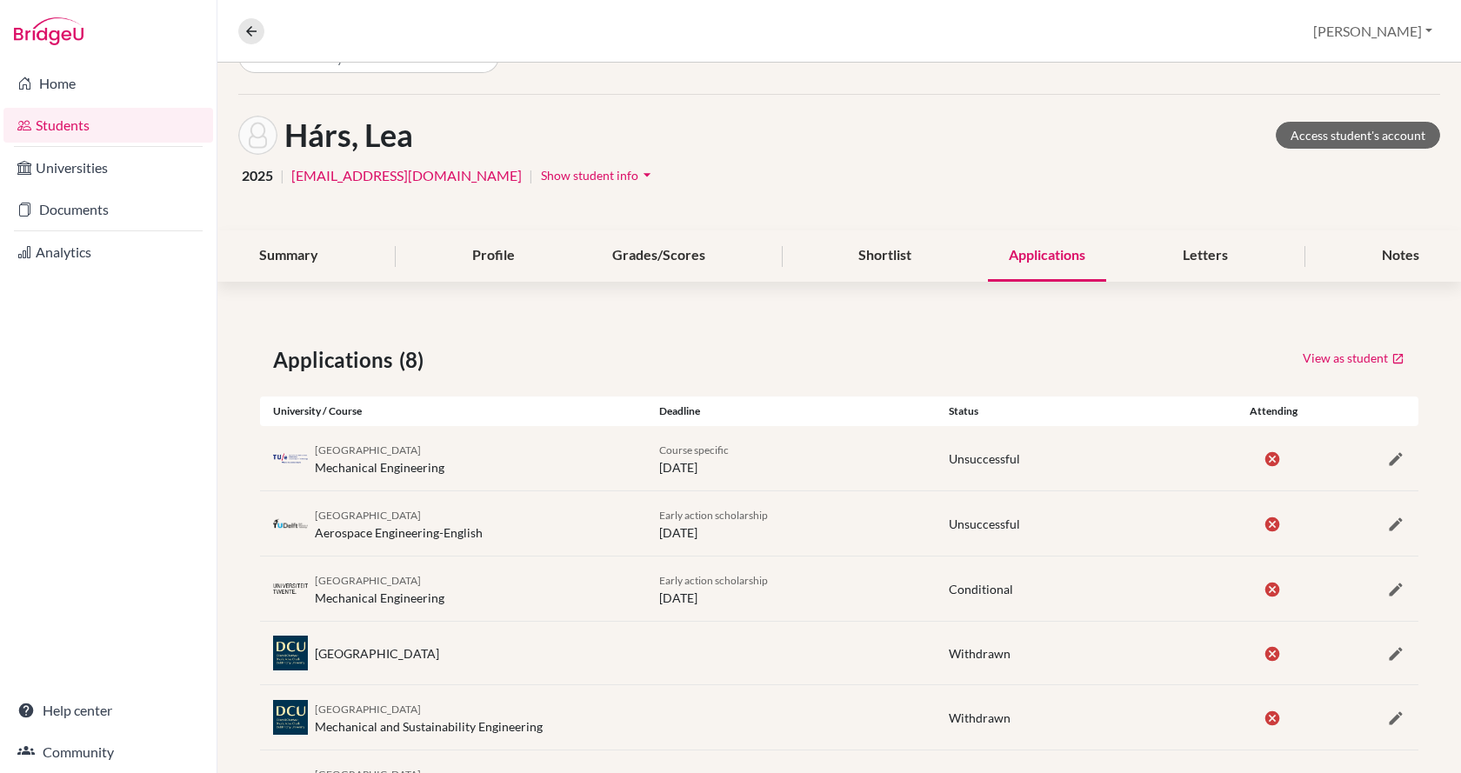
scroll to position [0, 0]
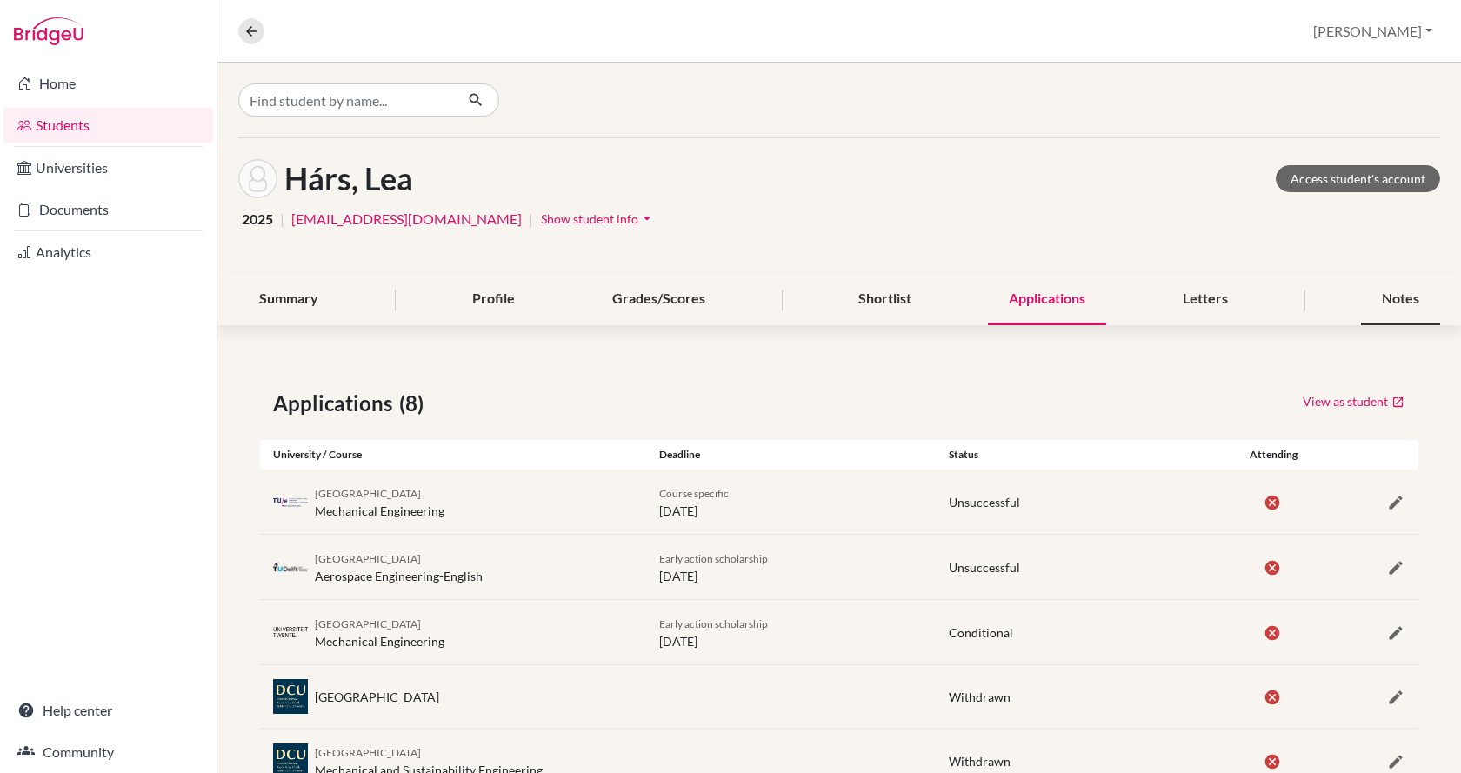
click at [1367, 309] on div "Notes" at bounding box center [1400, 299] width 79 height 51
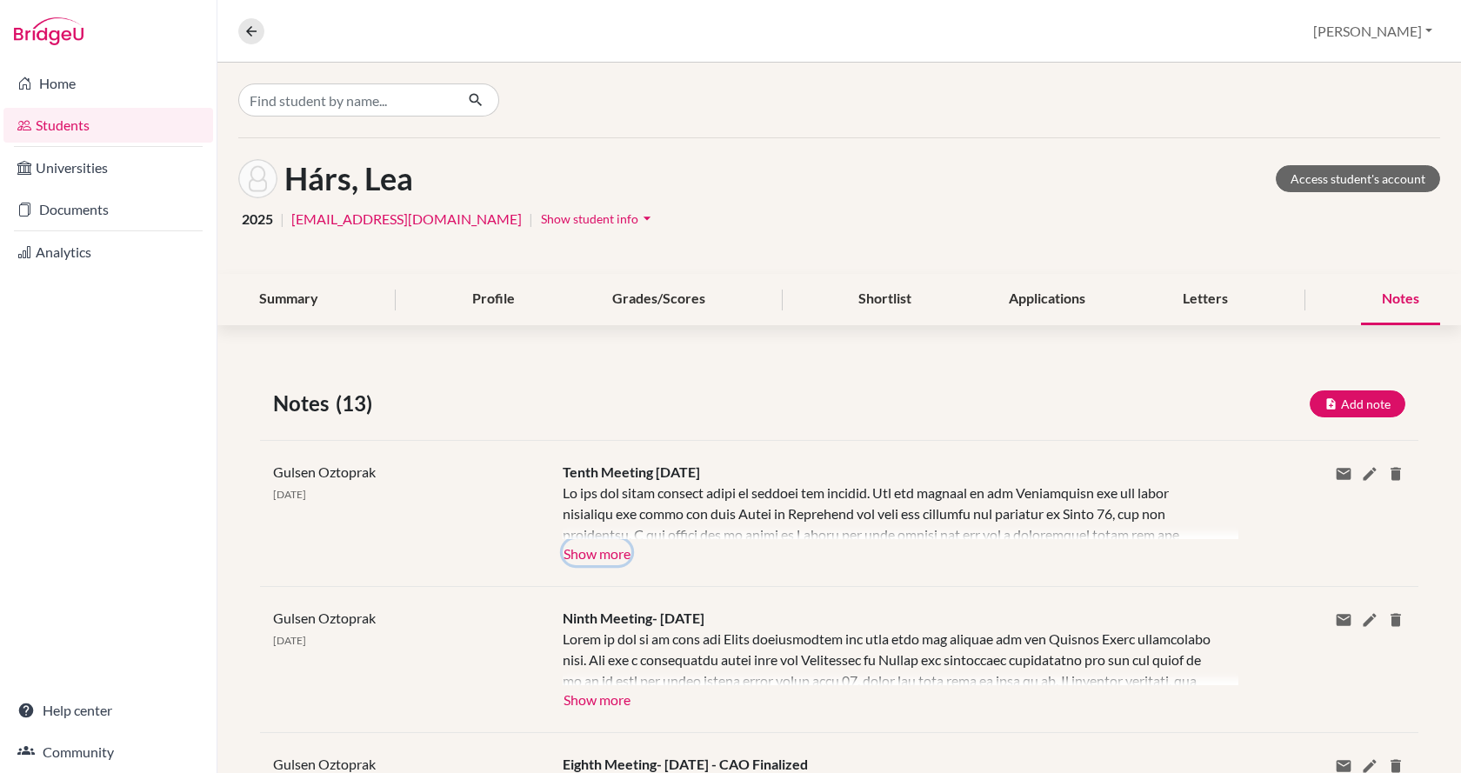
click at [628, 559] on button "Show more" at bounding box center [597, 552] width 69 height 26
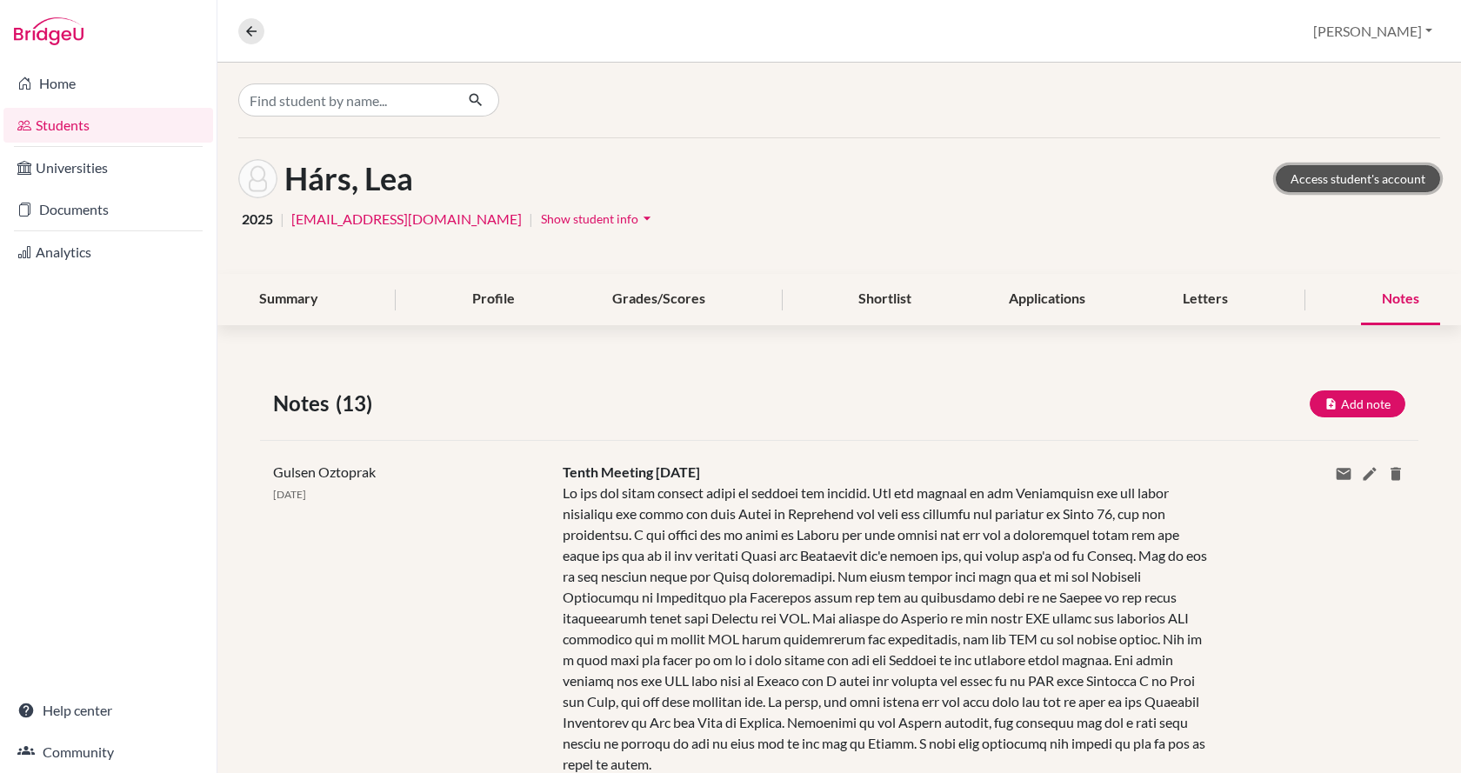
click at [1322, 171] on link "Access student's account" at bounding box center [1358, 178] width 164 height 27
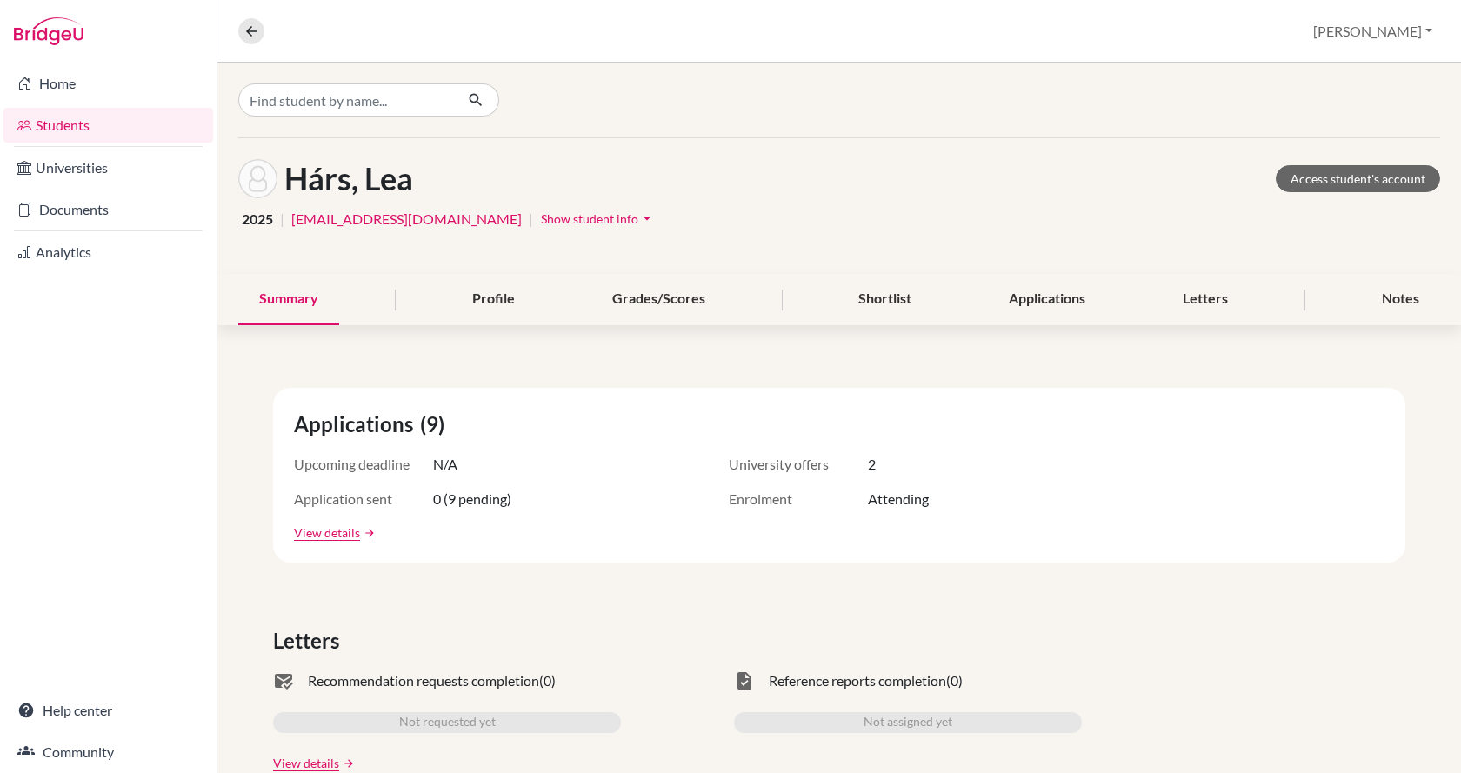
click at [135, 284] on div "Home Students Universities Documents Analytics Help center Community" at bounding box center [108, 418] width 217 height 711
click at [100, 256] on link "Analytics" at bounding box center [108, 252] width 210 height 35
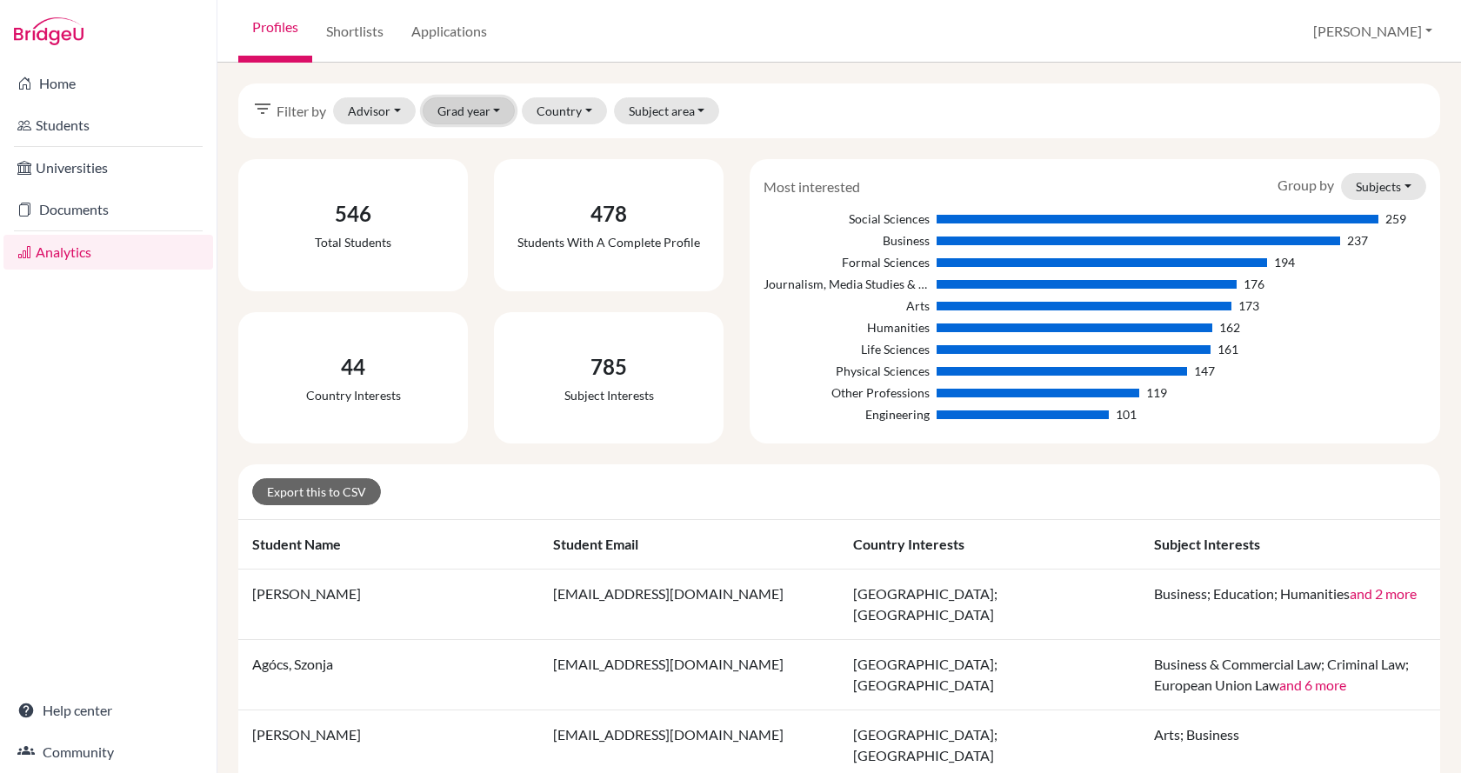
click at [506, 107] on button "Grad year" at bounding box center [469, 110] width 93 height 27
click at [497, 183] on div "2025" at bounding box center [493, 175] width 96 height 21
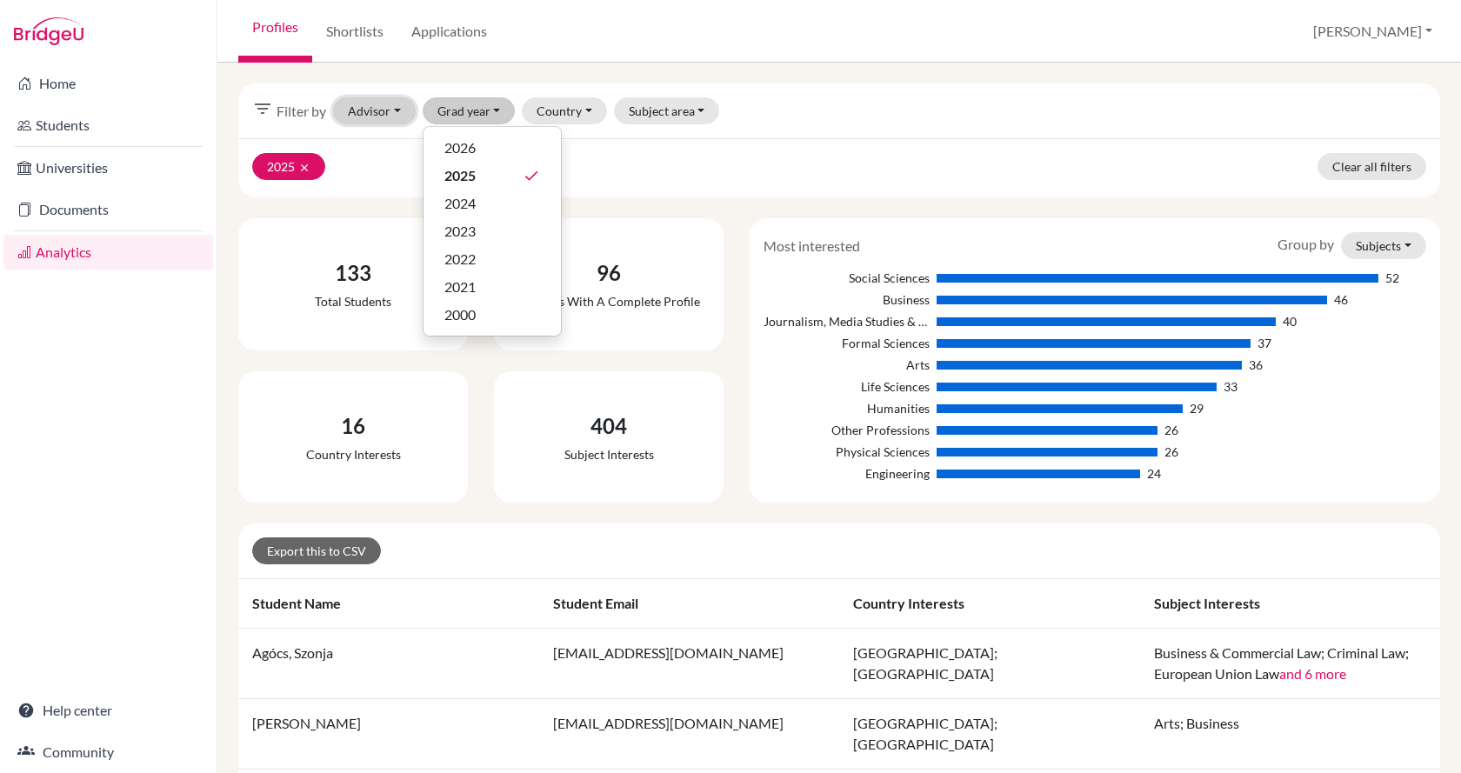
click at [365, 110] on button "Advisor" at bounding box center [374, 110] width 83 height 27
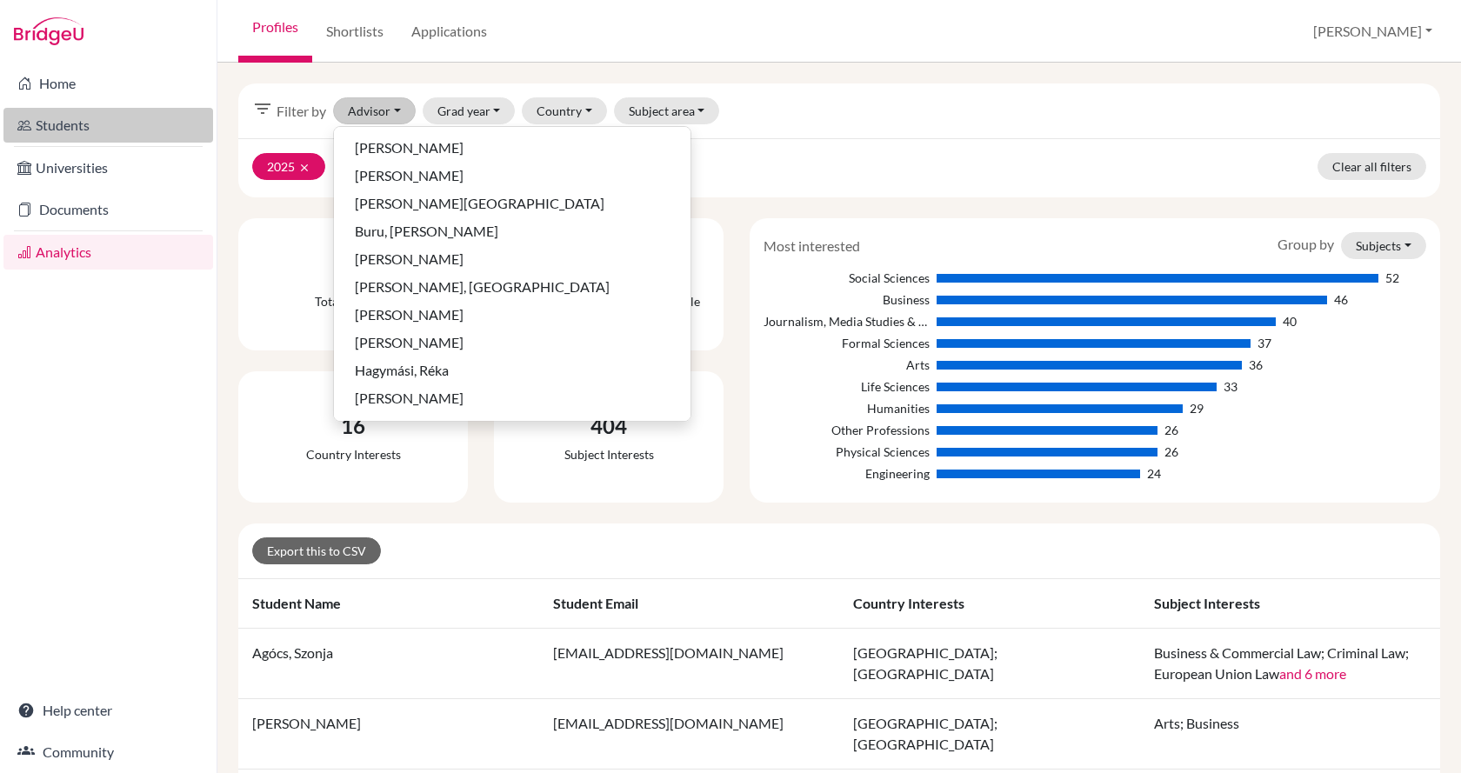
click at [77, 124] on link "Students" at bounding box center [108, 125] width 210 height 35
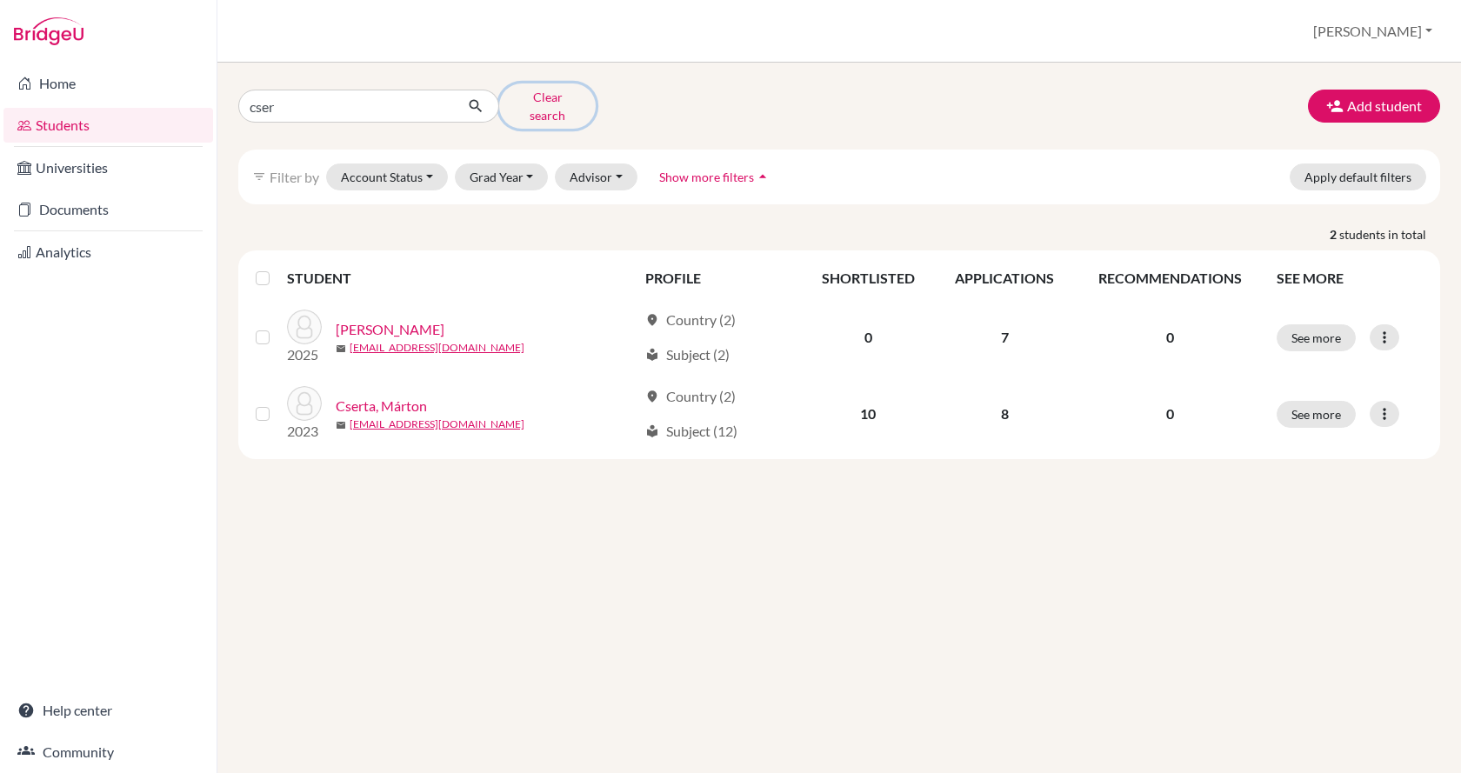
click at [541, 99] on button "Clear search" at bounding box center [547, 106] width 97 height 45
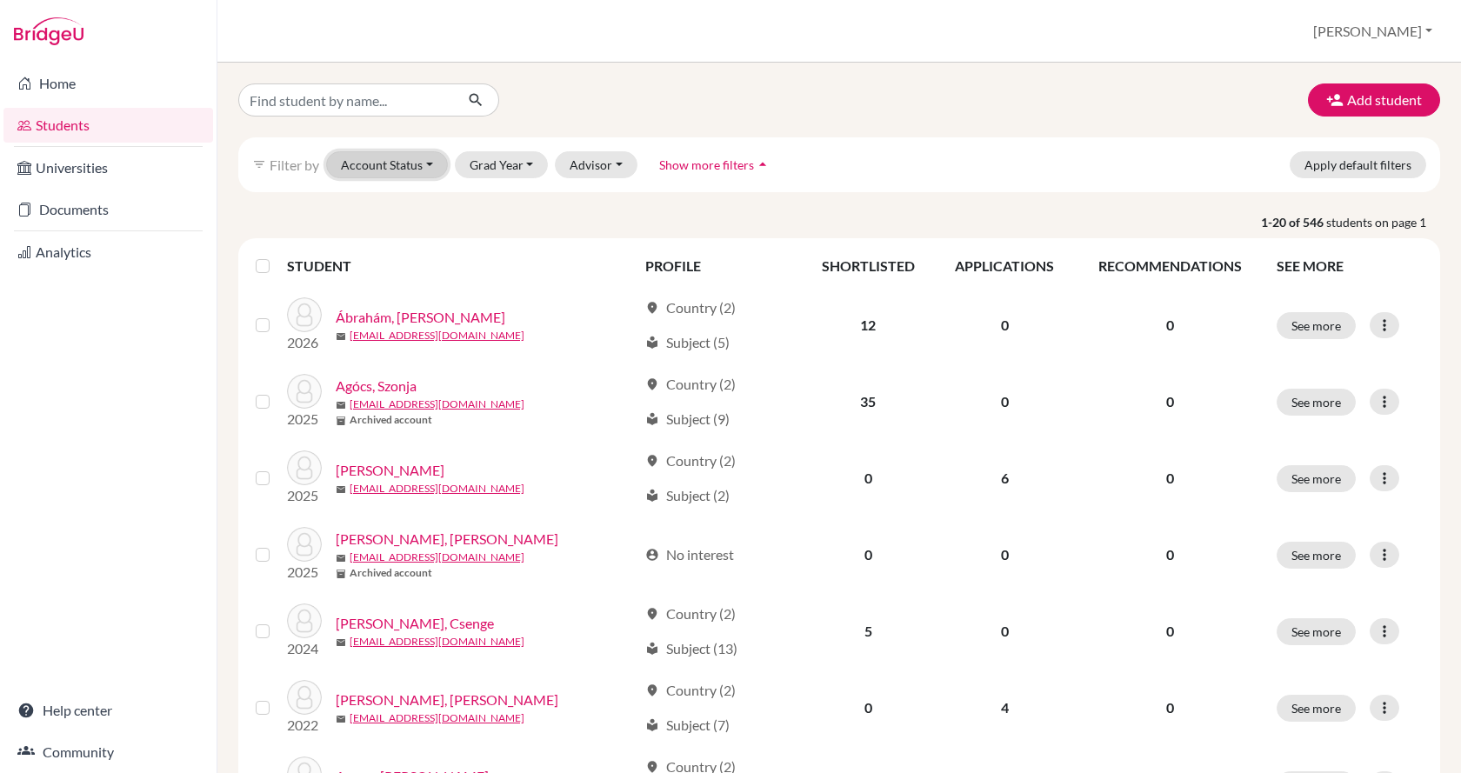
click at [426, 168] on button "Account Status" at bounding box center [387, 164] width 122 height 27
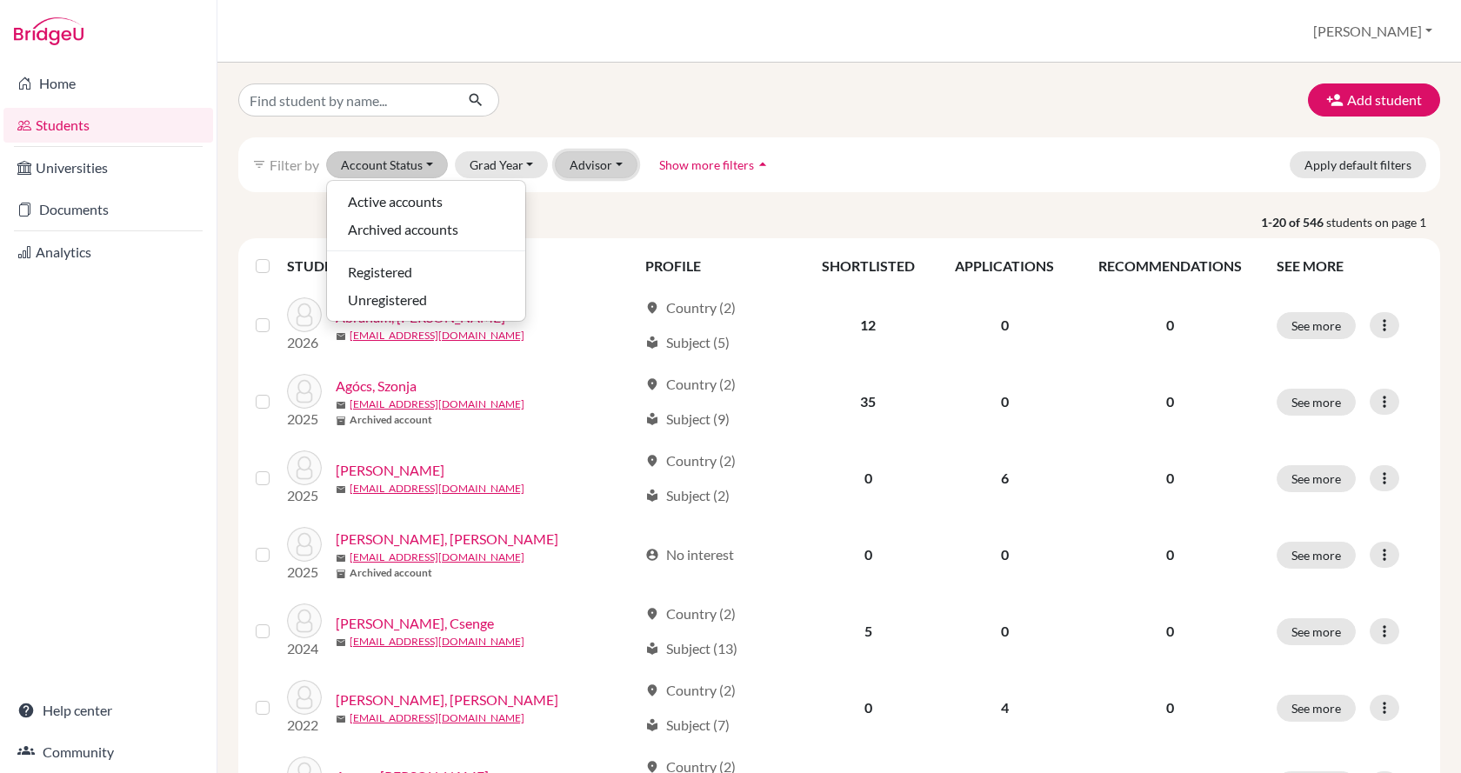
click at [576, 165] on button "Advisor" at bounding box center [596, 164] width 83 height 27
